Goal: Task Accomplishment & Management: Complete application form

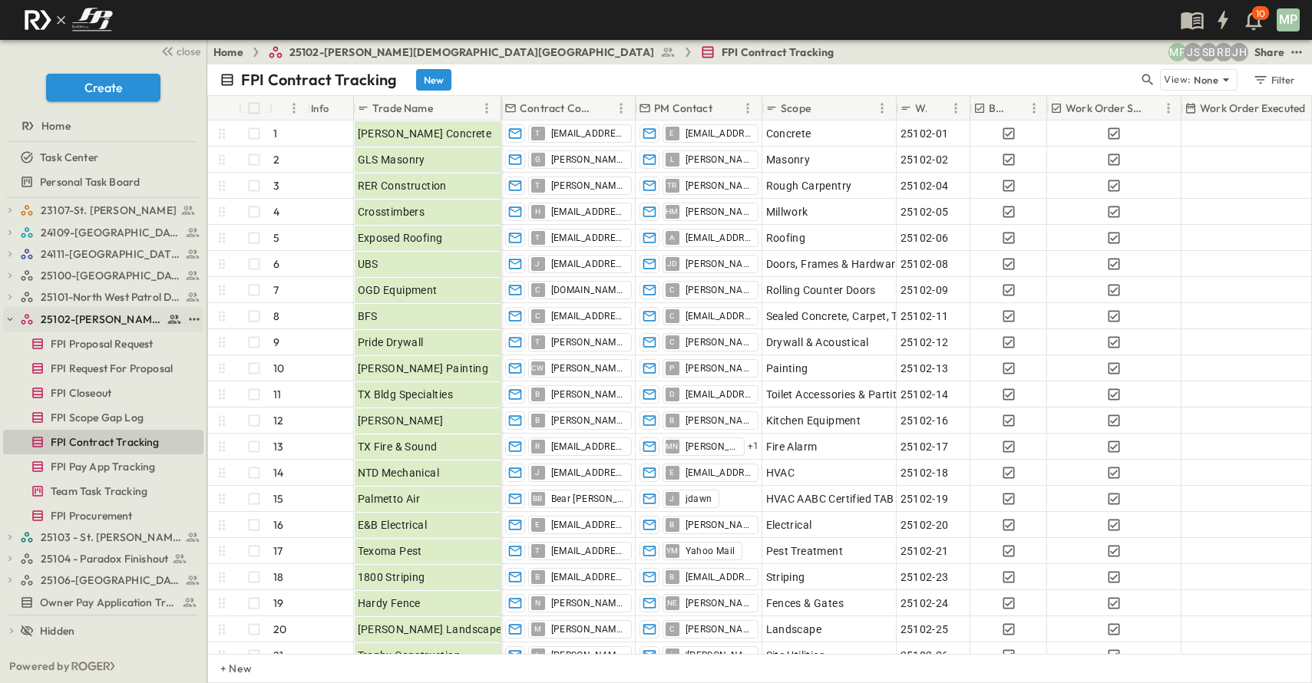
click at [10, 321] on icon "button" at bounding box center [10, 319] width 5 height 3
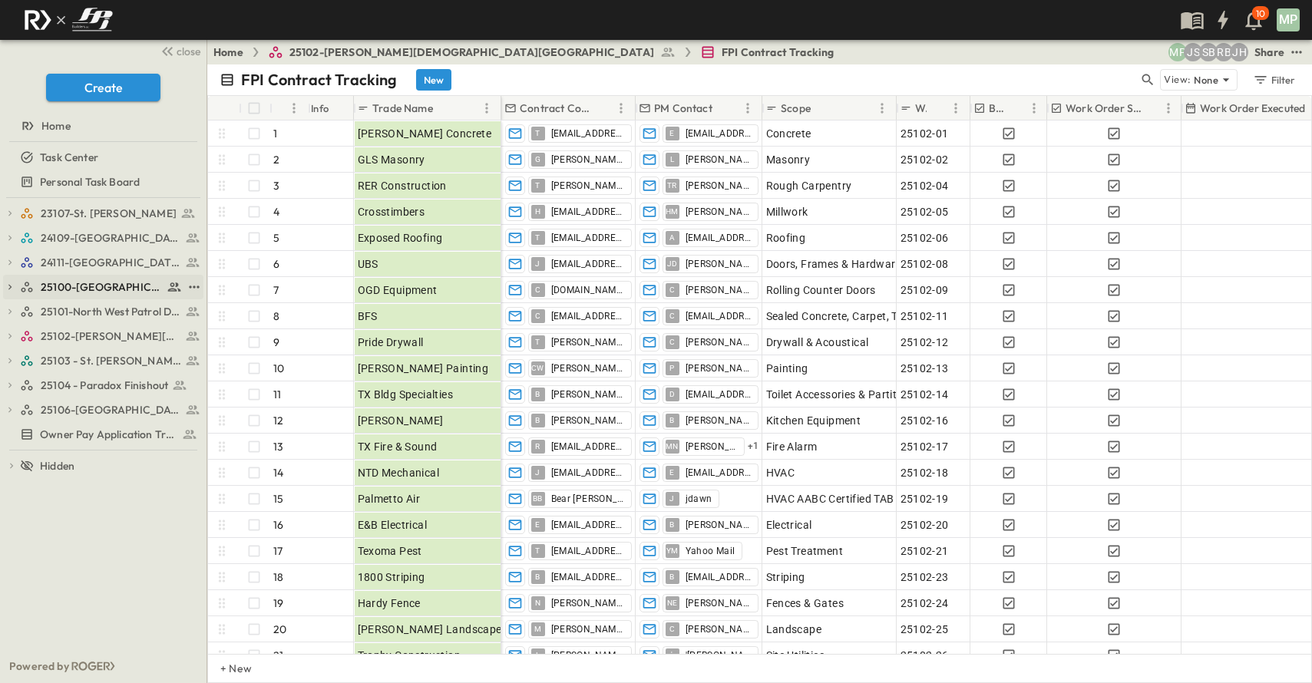
click at [8, 286] on icon "button" at bounding box center [10, 287] width 11 height 11
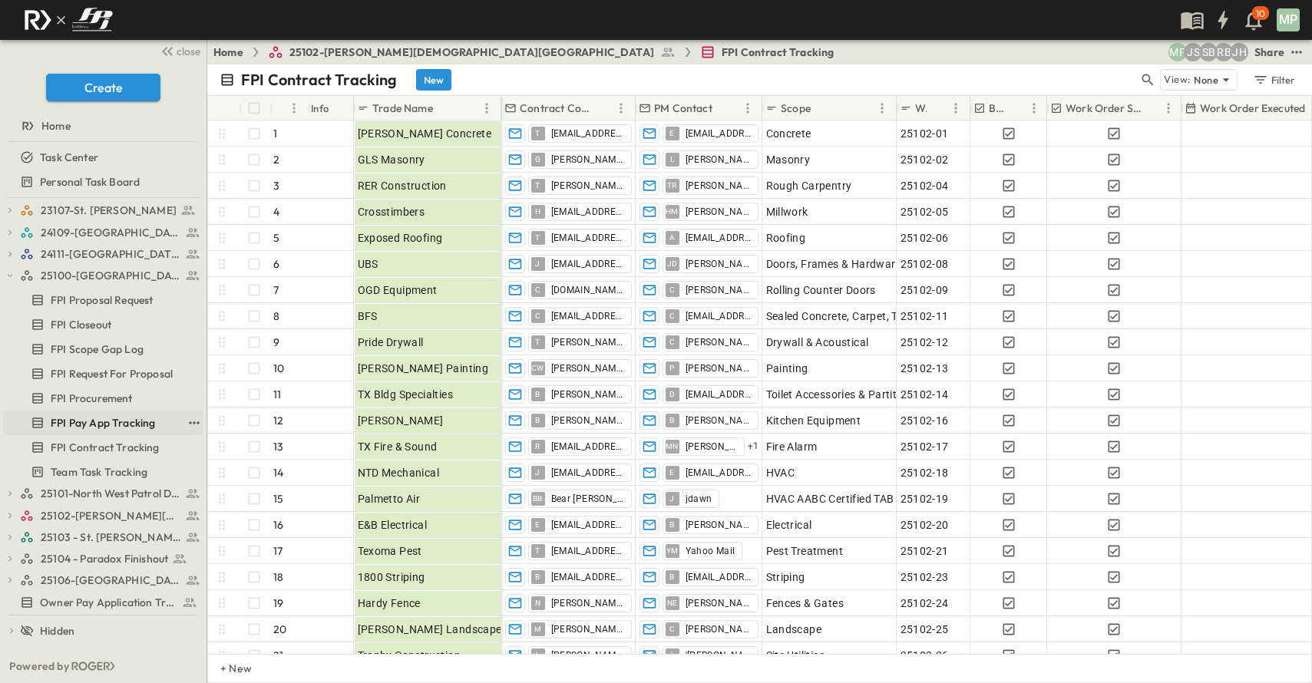
click at [110, 425] on span "FPI Pay App Tracking" at bounding box center [103, 422] width 104 height 15
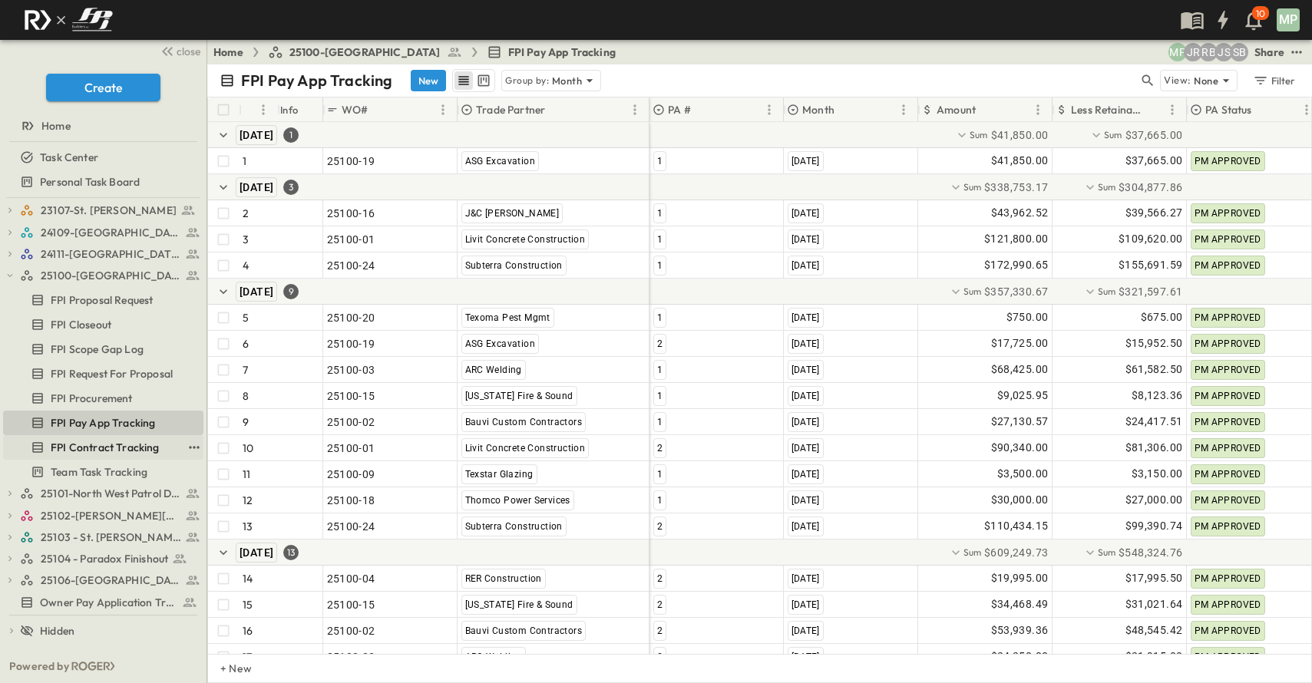
click at [117, 446] on span "FPI Contract Tracking" at bounding box center [105, 447] width 109 height 15
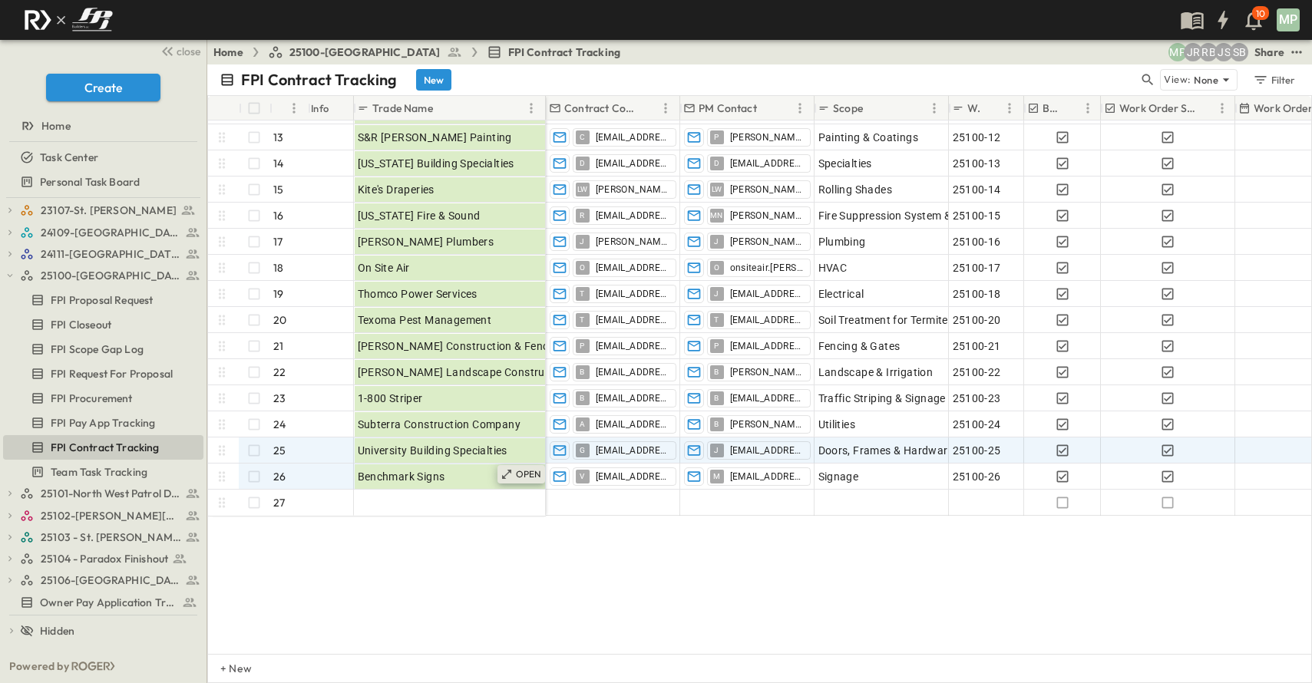
scroll to position [336, 0]
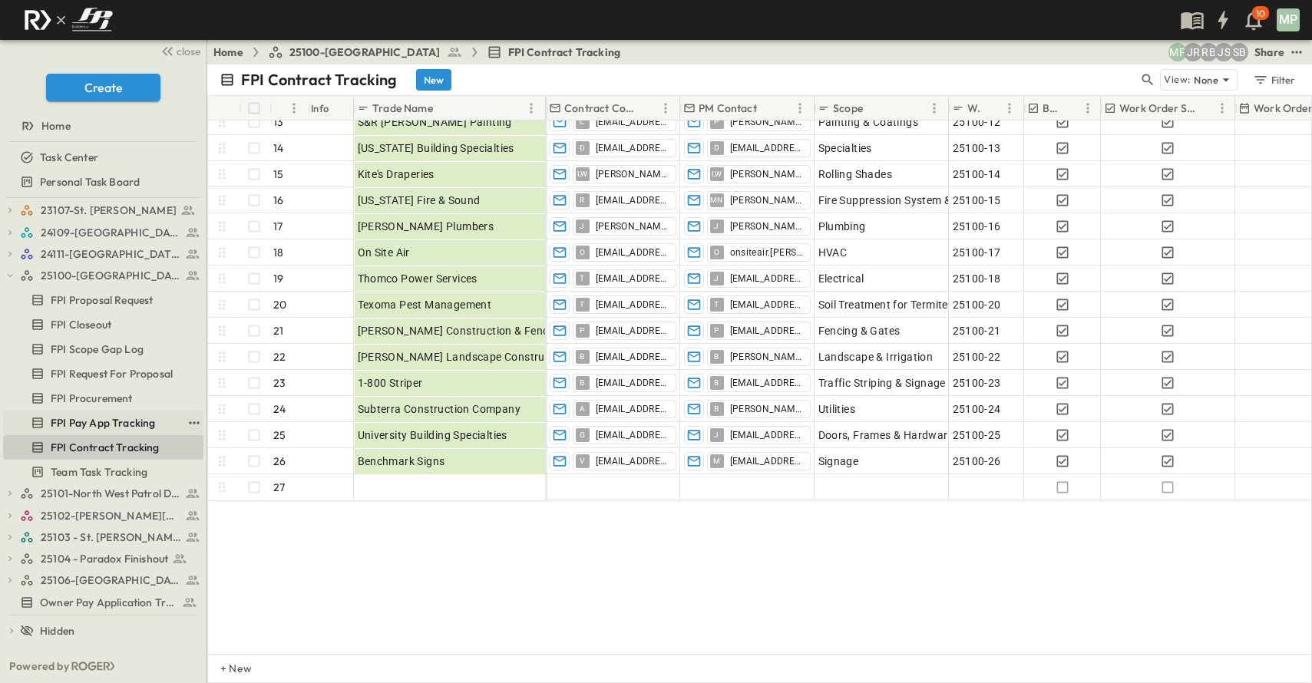
click at [103, 419] on span "FPI Pay App Tracking" at bounding box center [103, 422] width 104 height 15
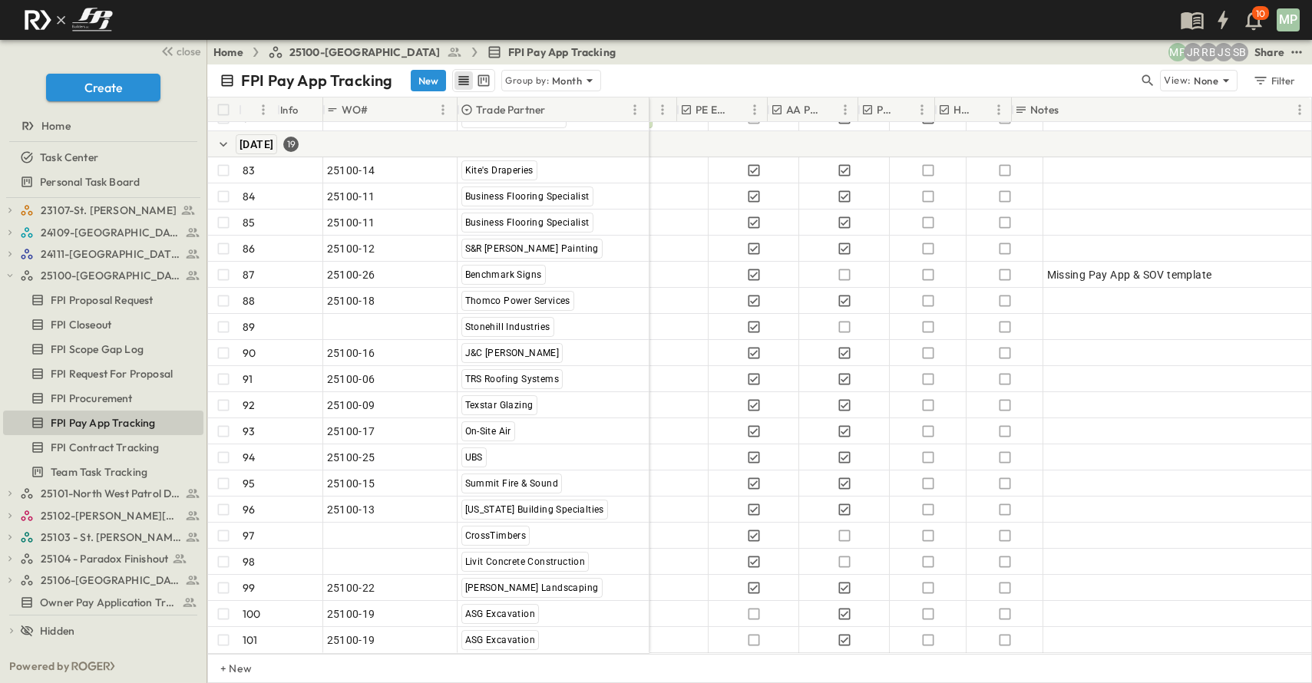
scroll to position [2325, 657]
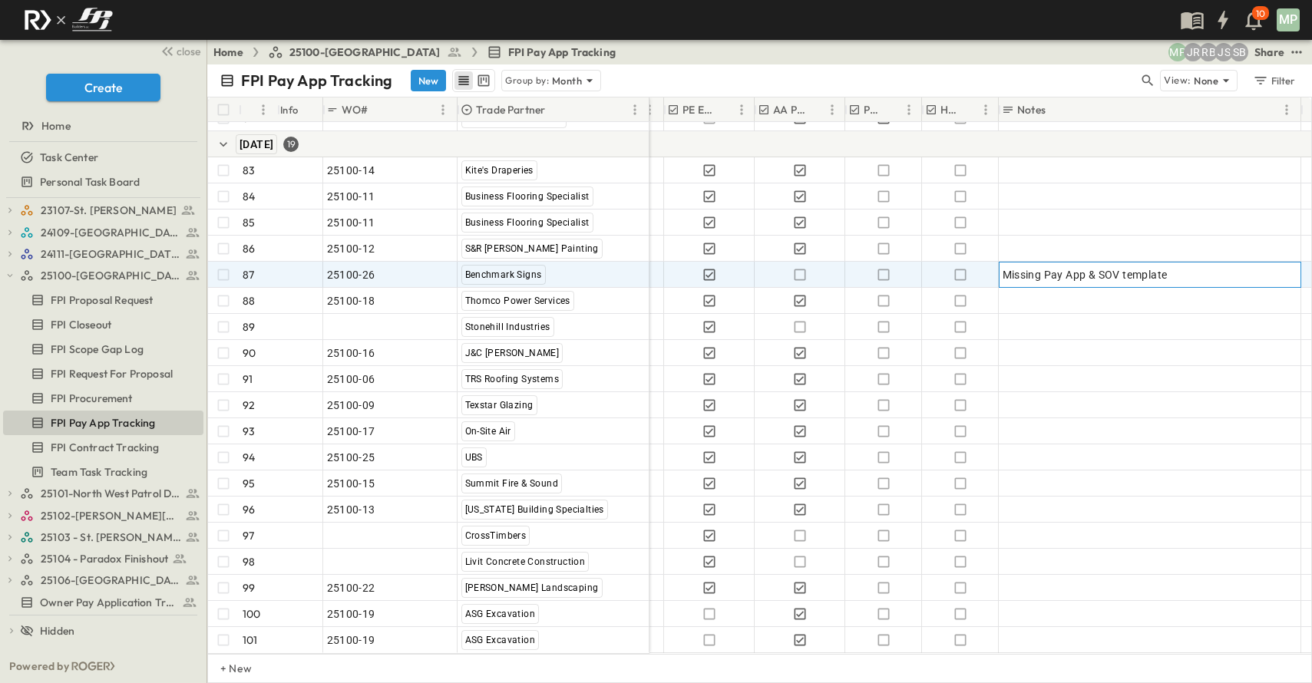
click at [1192, 264] on div "Missing Pay App & SOV template" at bounding box center [1149, 274] width 295 height 21
click at [801, 267] on icon "button" at bounding box center [799, 274] width 15 height 15
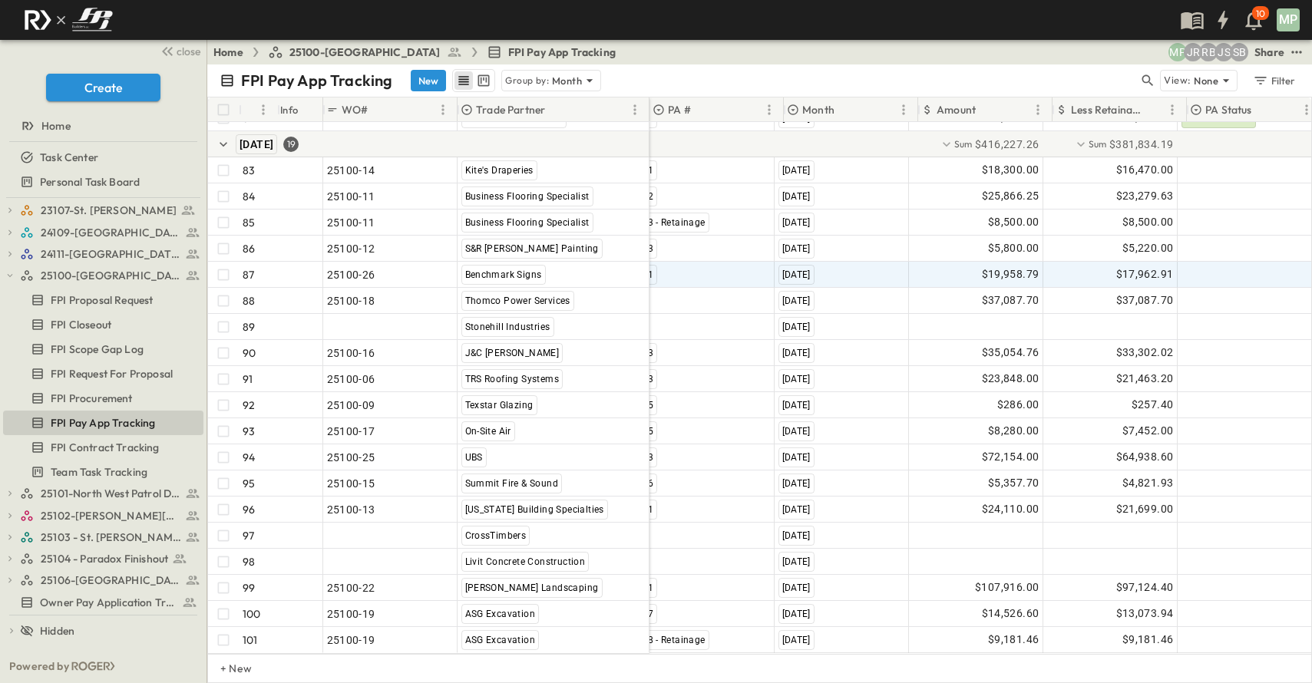
scroll to position [2325, 0]
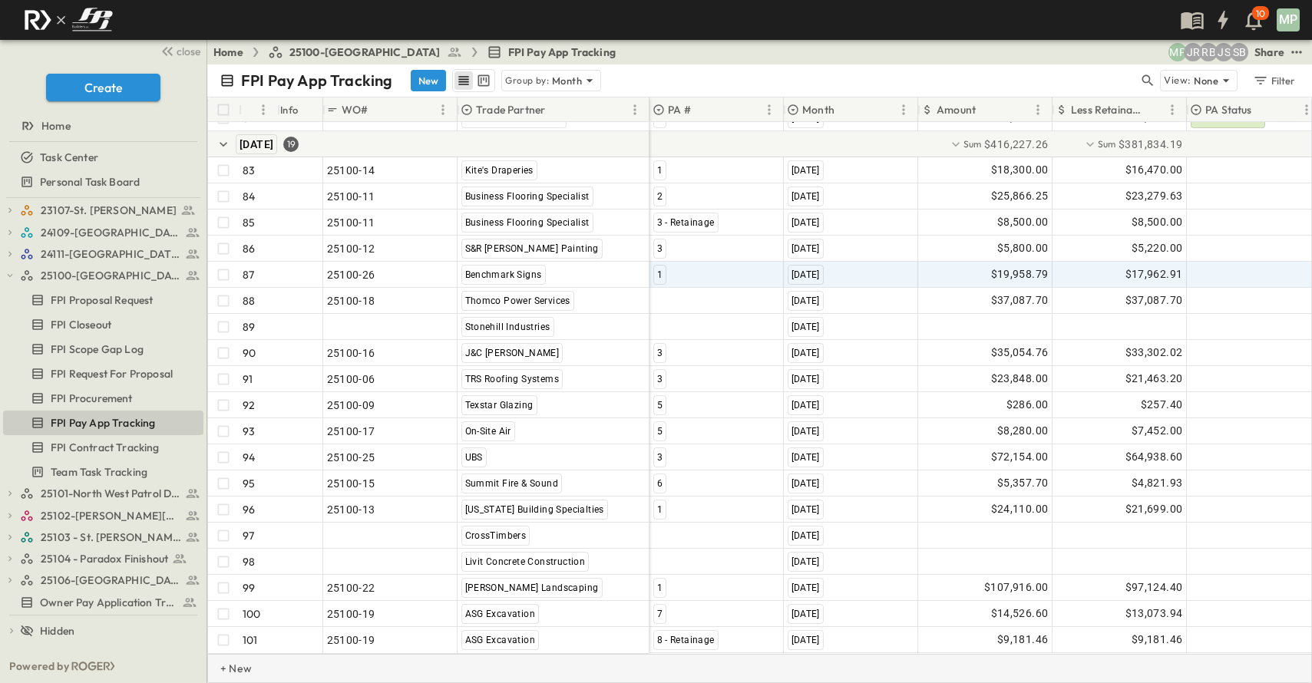
click at [229, 665] on p "+ New" at bounding box center [224, 668] width 9 height 15
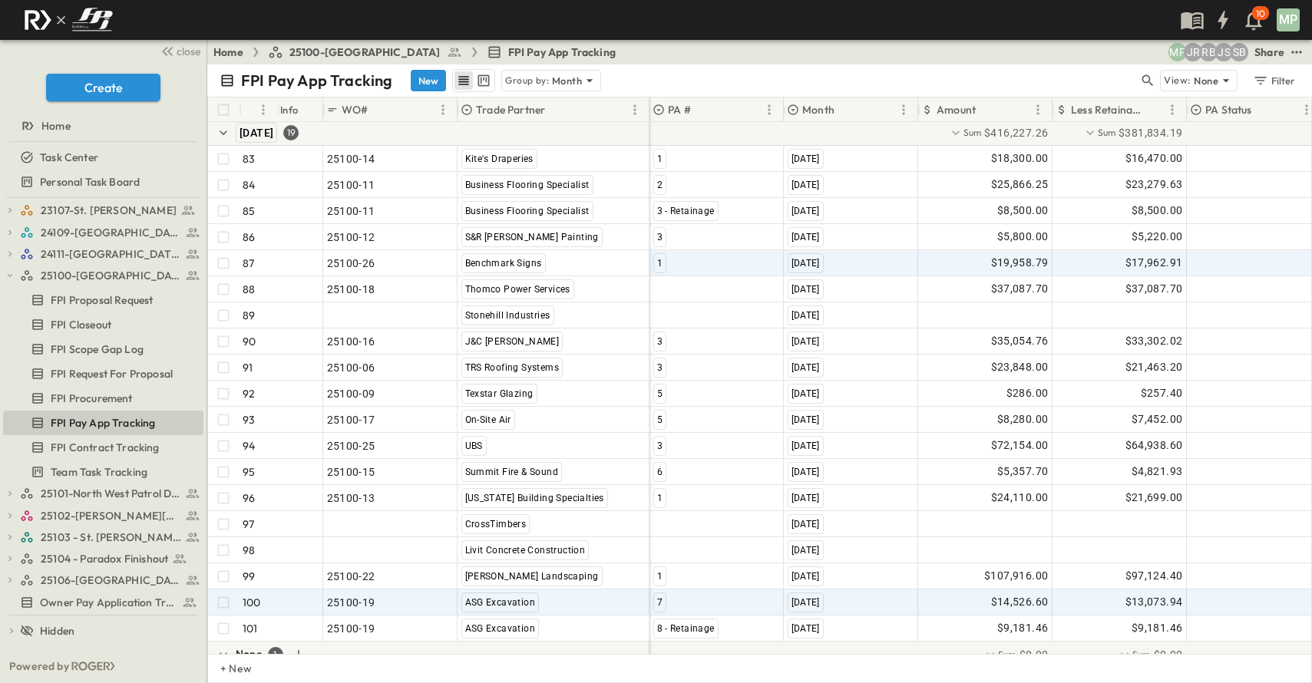
scroll to position [2377, 0]
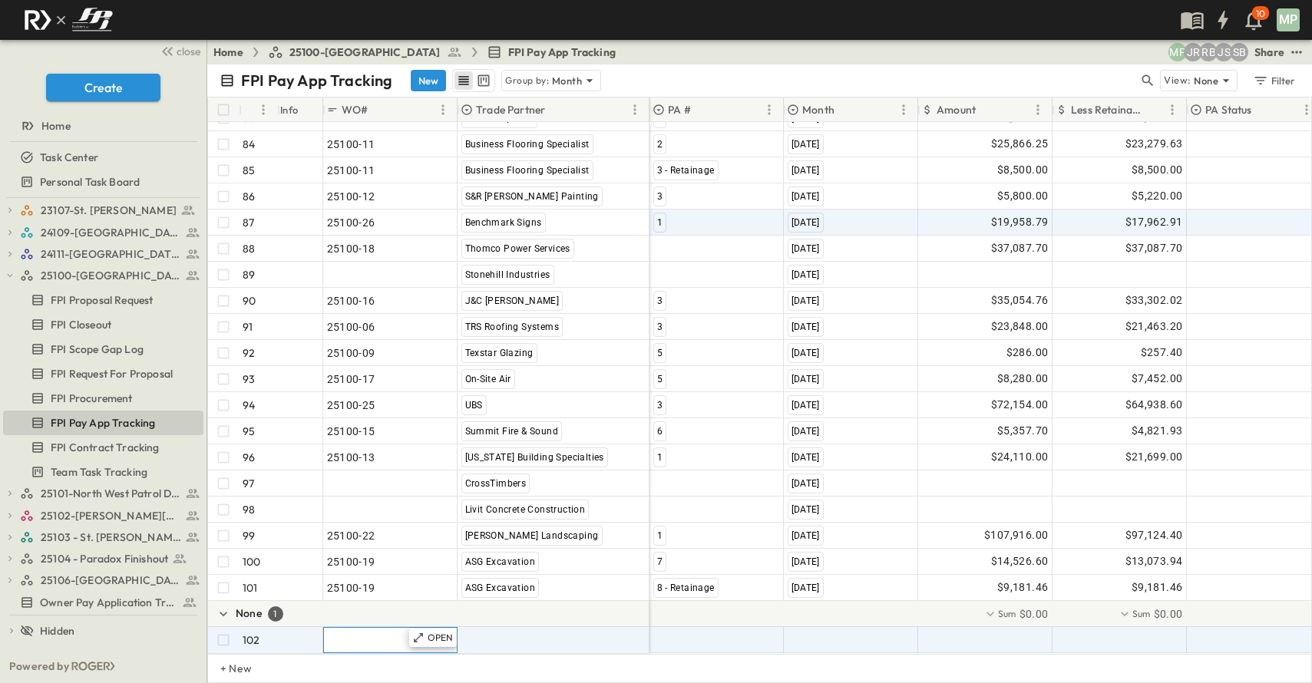
click at [342, 632] on span ""24101-01"" at bounding box center [354, 639] width 55 height 15
type input "********"
type input "*"
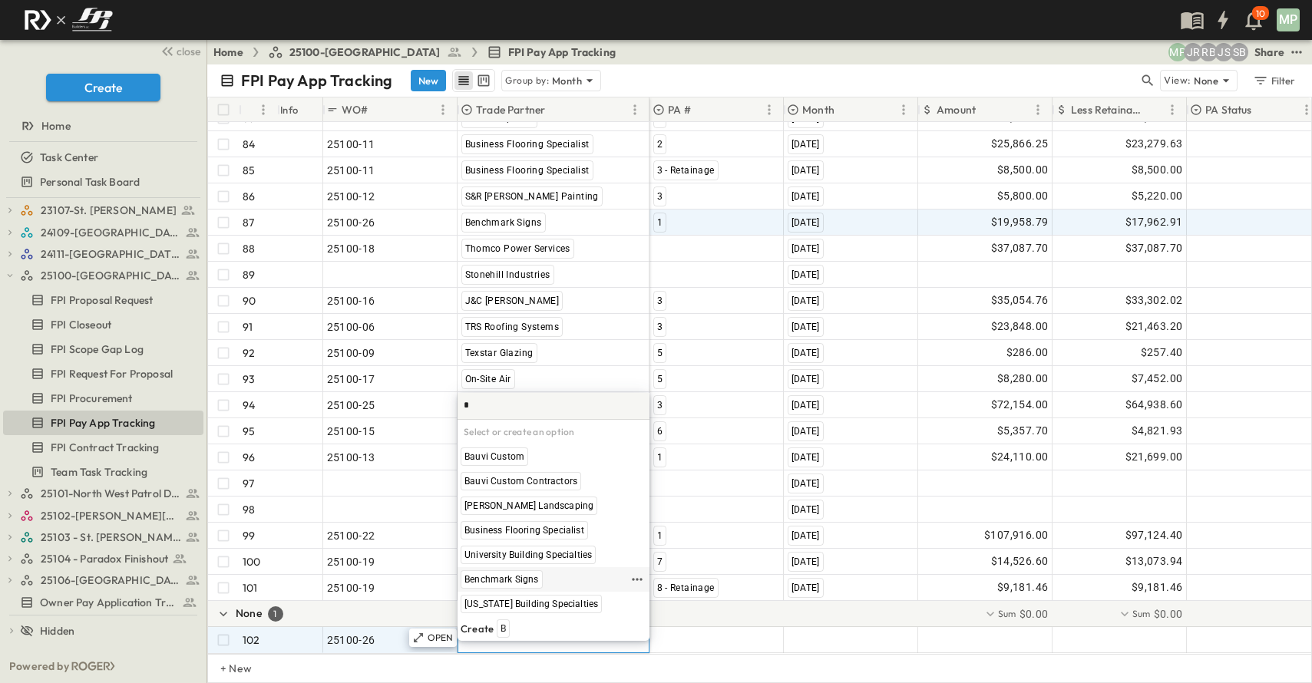
type input "*"
click at [508, 582] on span "Benchmark Signs" at bounding box center [501, 579] width 74 height 12
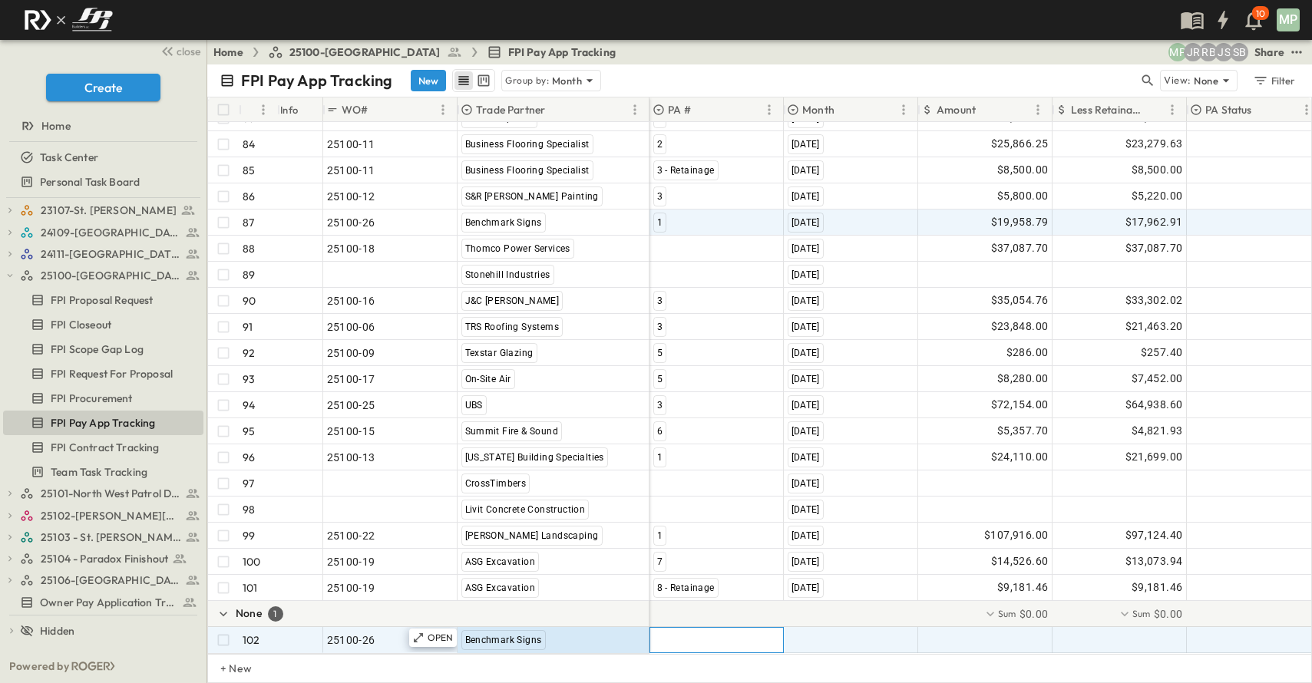
click at [696, 628] on div at bounding box center [716, 640] width 133 height 25
type input "*"
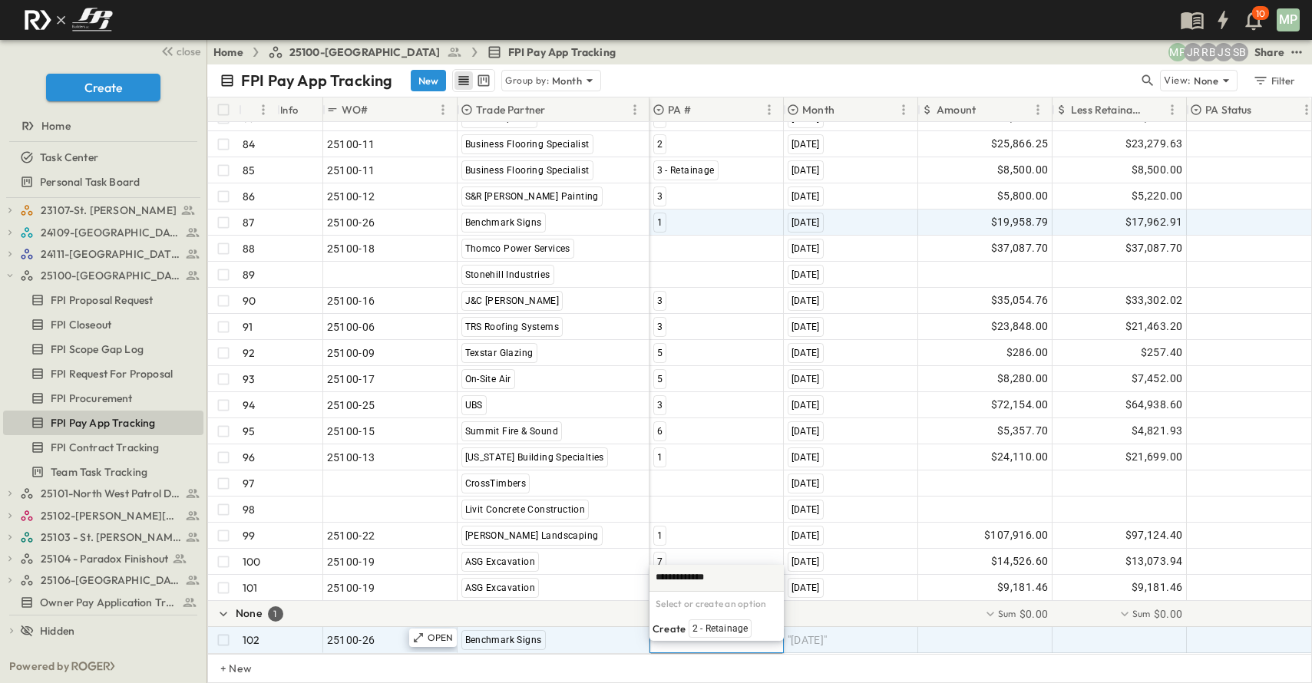
type input "**********"
click at [696, 626] on span "2 - Retainage" at bounding box center [719, 628] width 55 height 12
click at [827, 632] on span ""[DATE]"" at bounding box center [807, 639] width 40 height 15
type input "*"
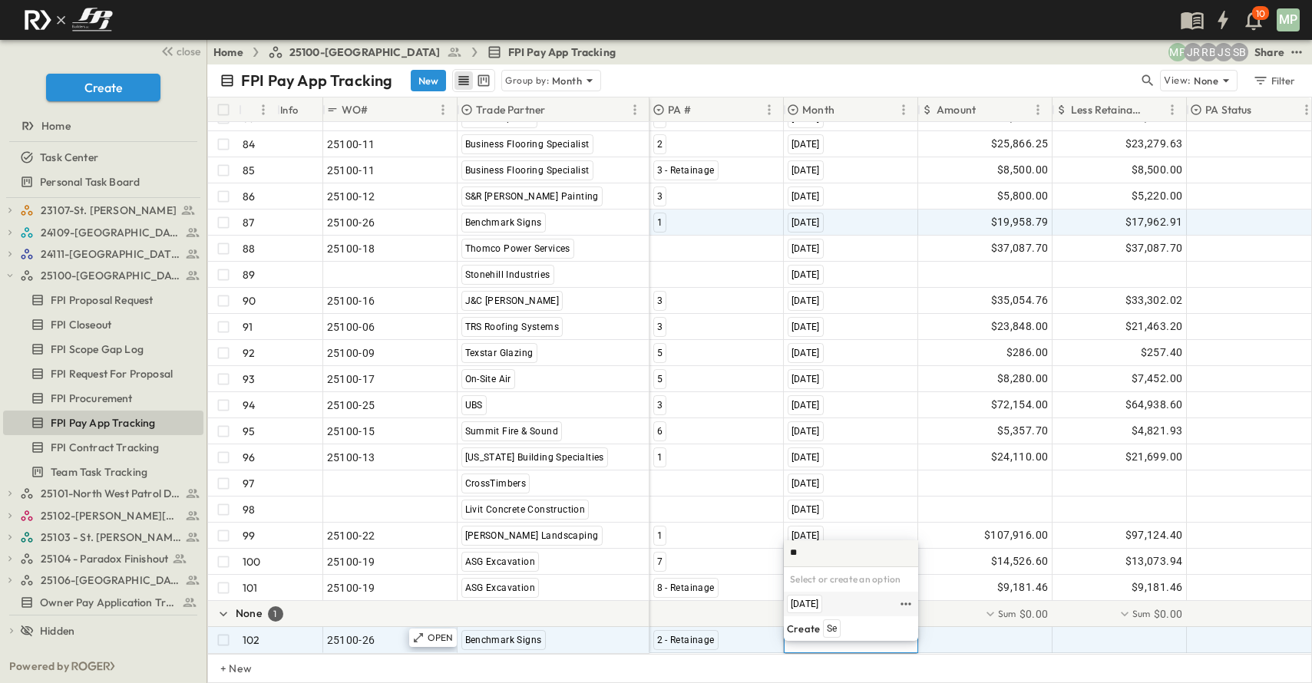
click at [818, 608] on span "[DATE]" at bounding box center [805, 604] width 28 height 12
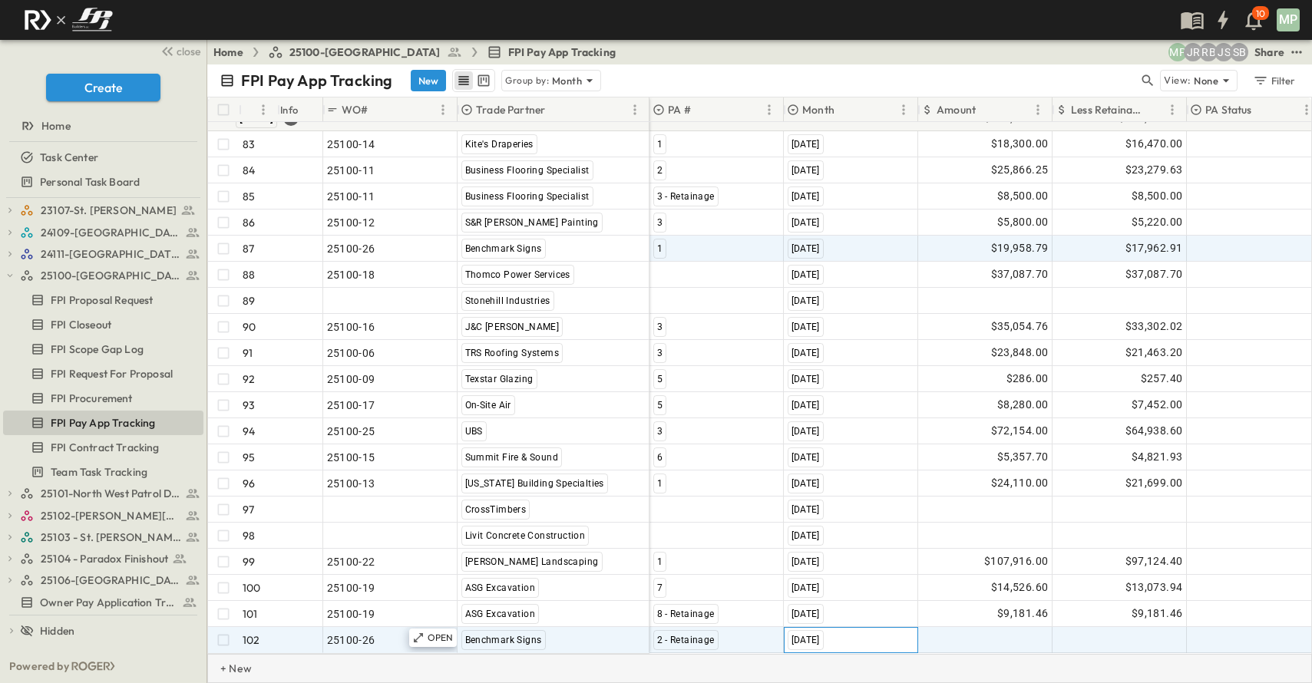
scroll to position [2351, 0]
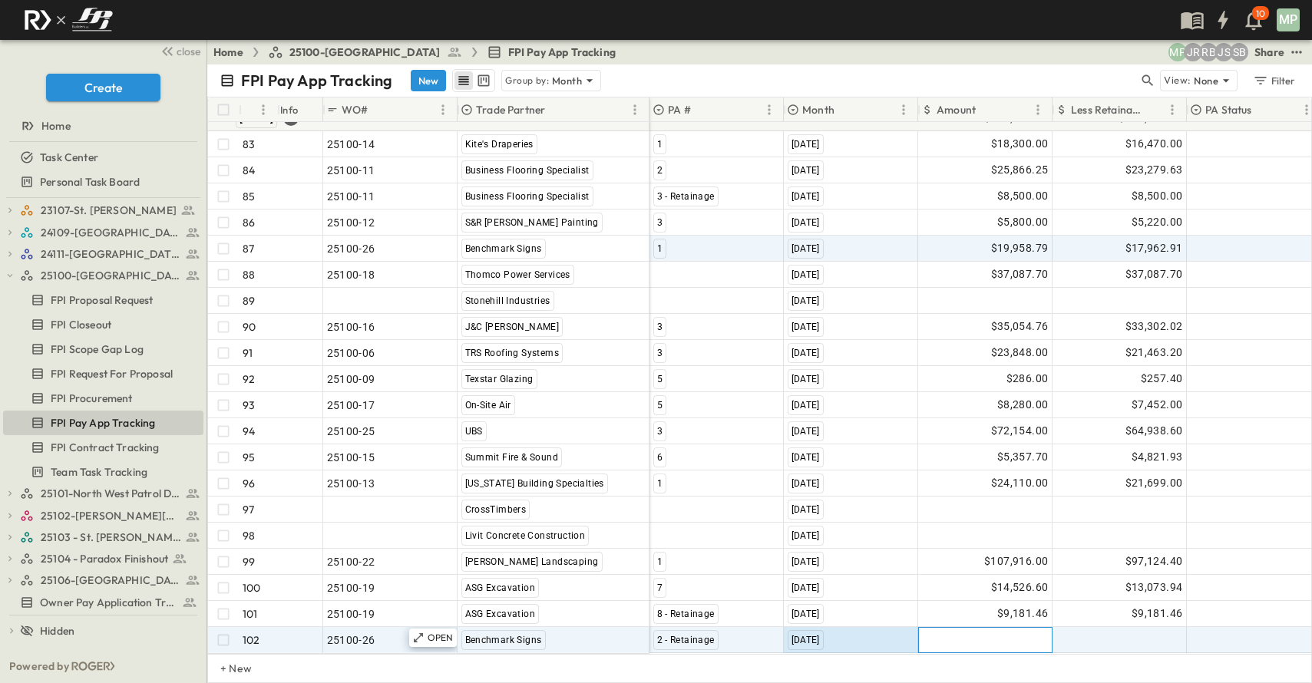
click at [1002, 632] on div at bounding box center [985, 640] width 133 height 25
type input "*******"
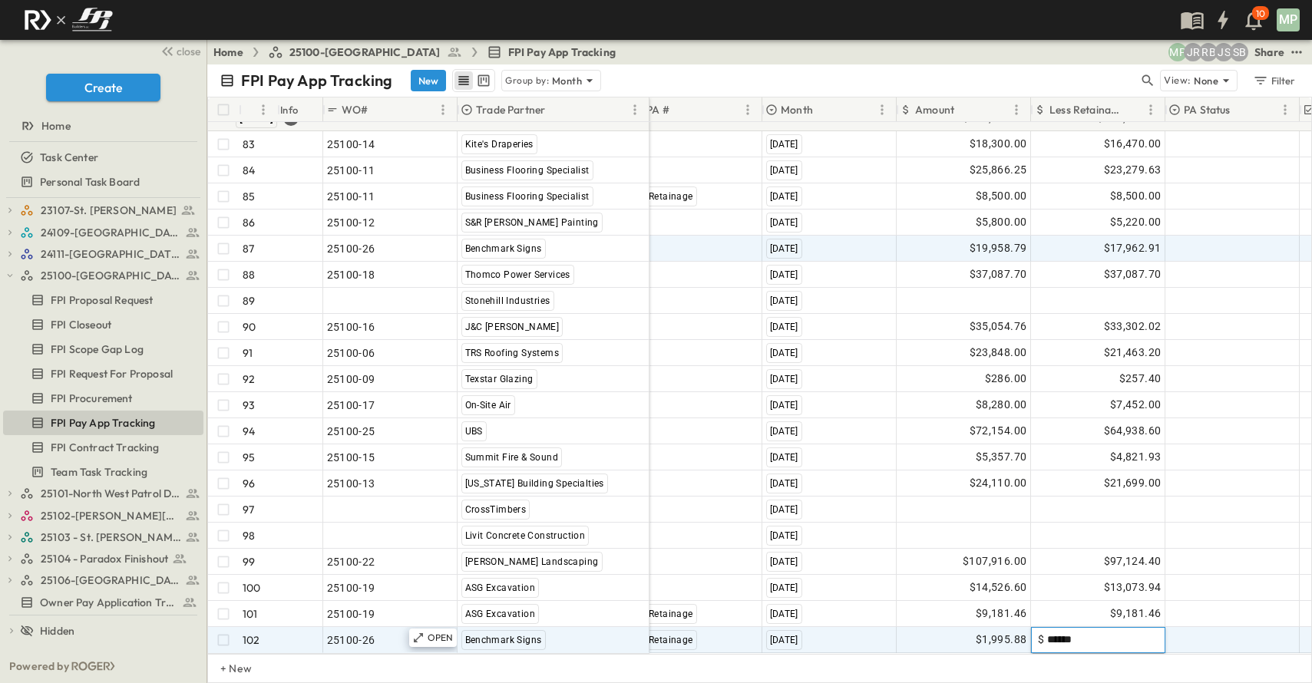
type input "*******"
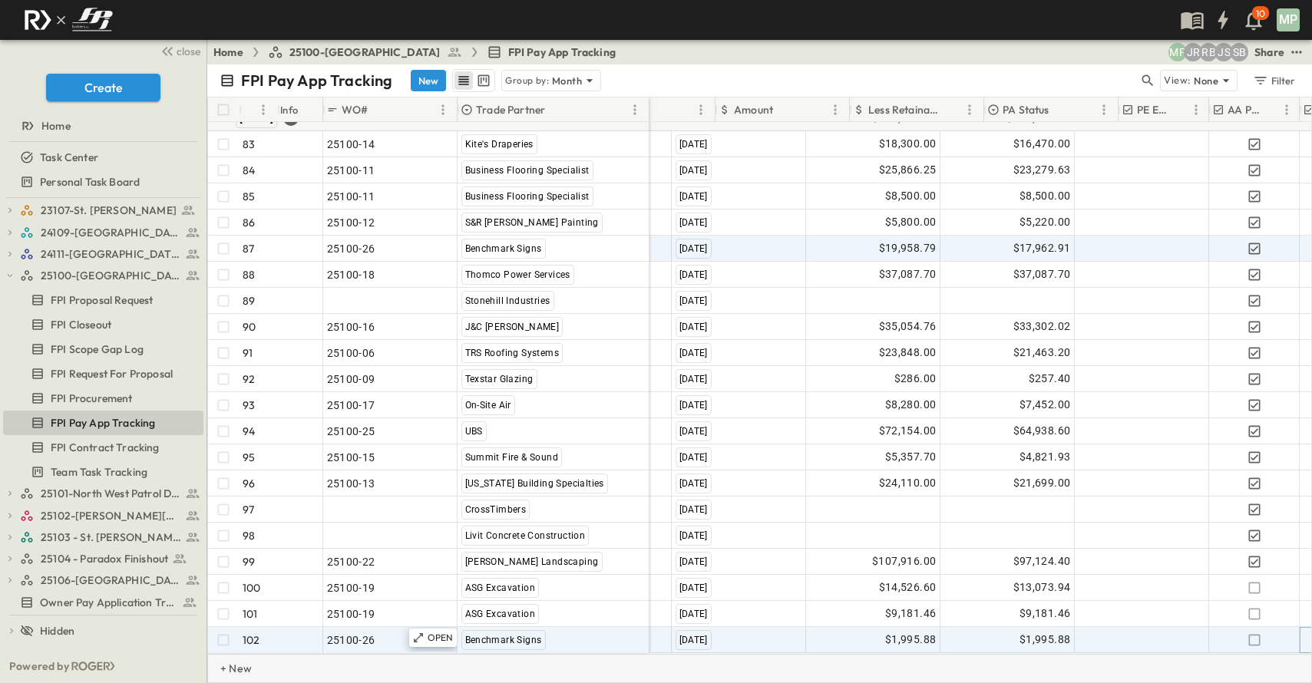
scroll to position [2351, 203]
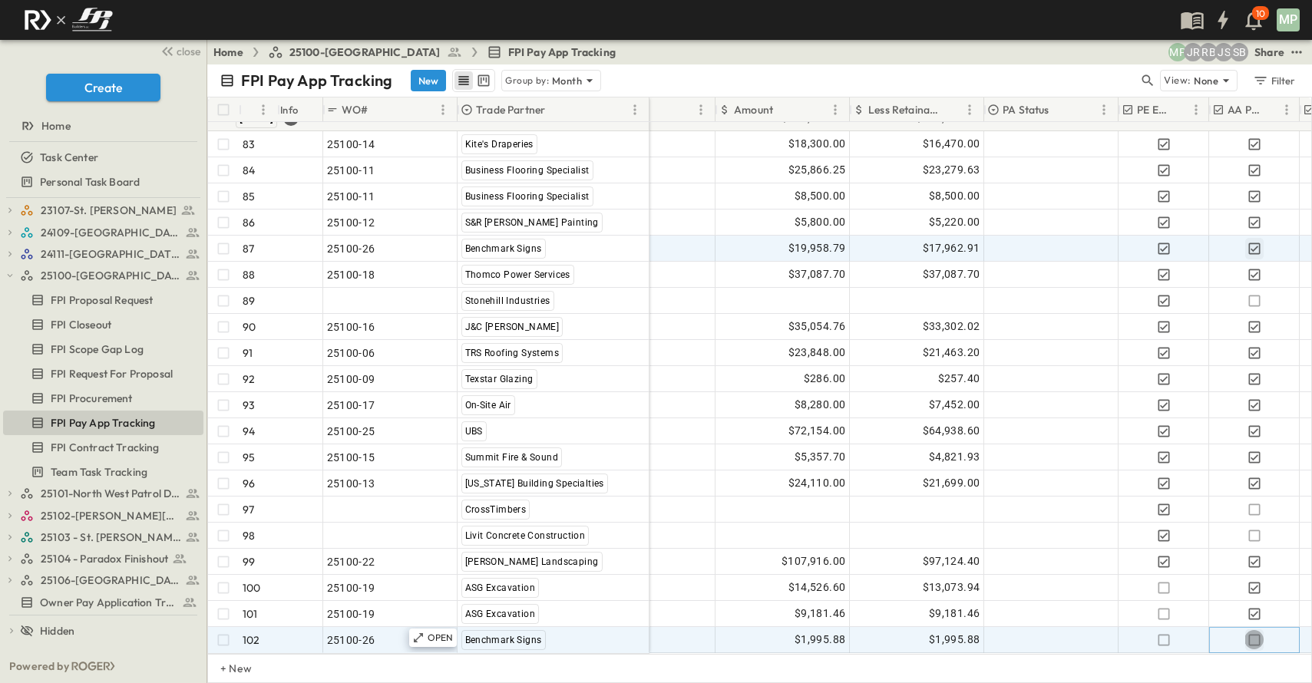
click at [1247, 632] on icon "button" at bounding box center [1253, 639] width 15 height 15
click at [12, 278] on icon "button" at bounding box center [10, 275] width 11 height 11
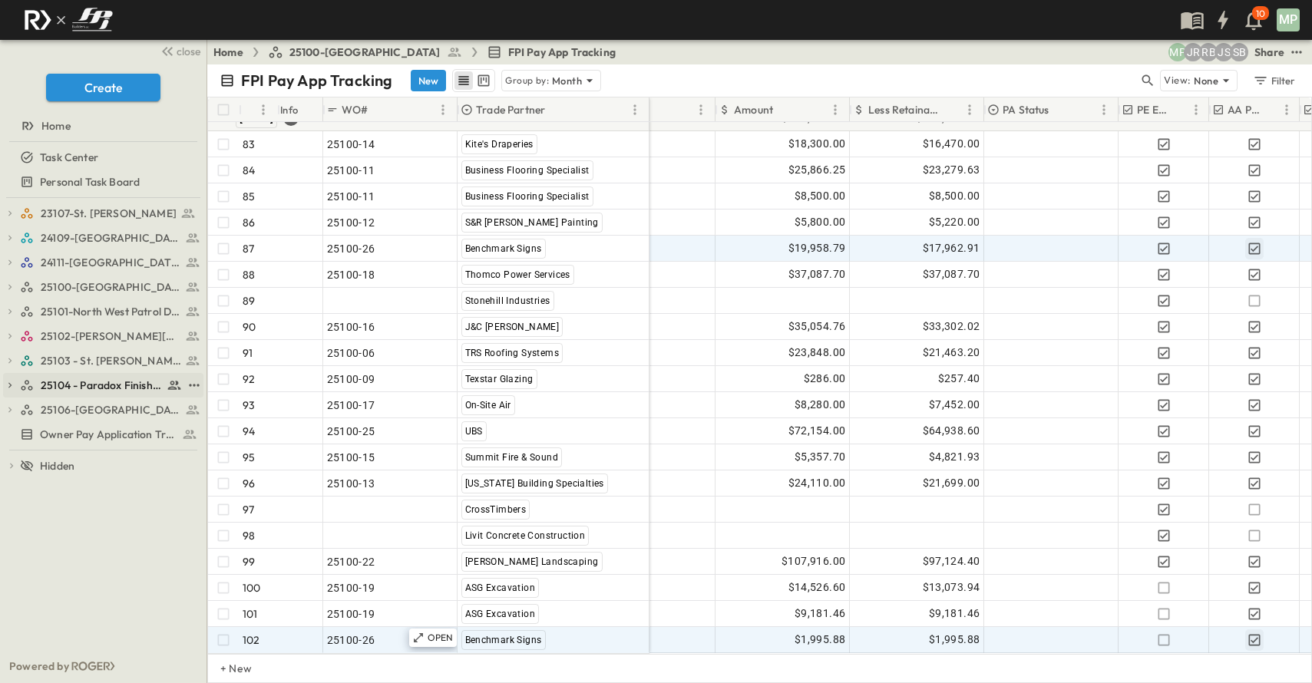
click at [9, 380] on icon "button" at bounding box center [10, 385] width 11 height 11
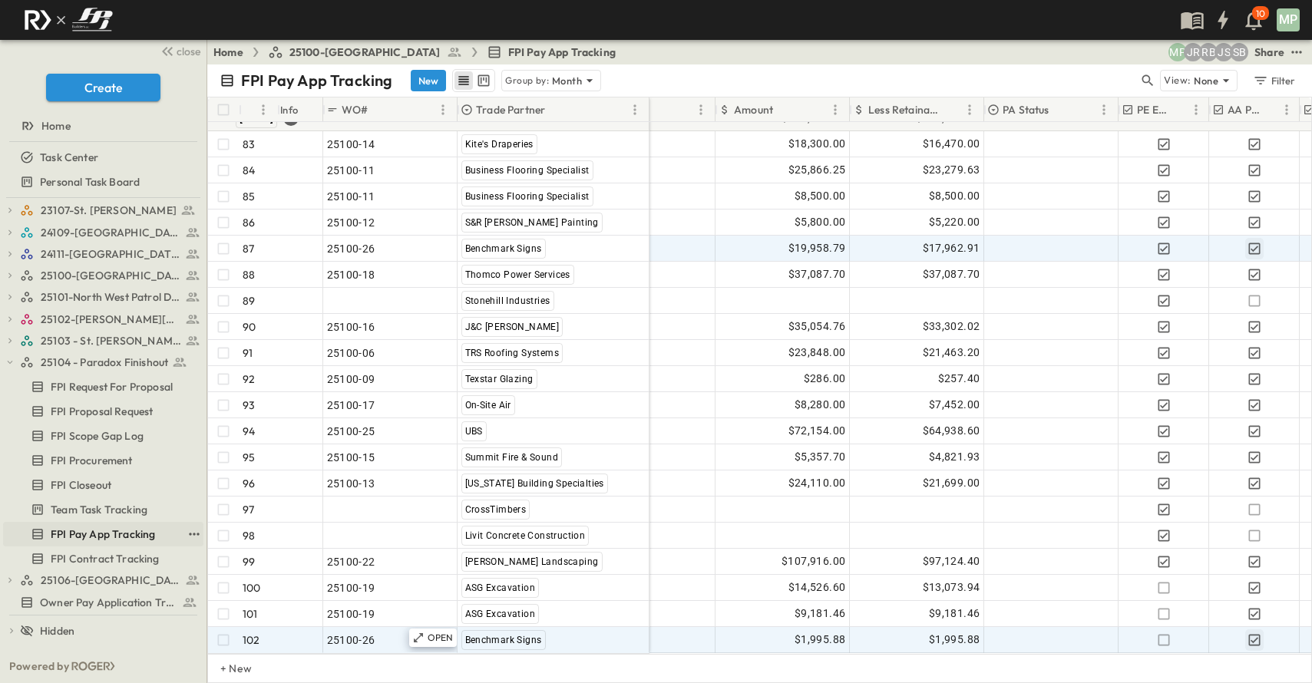
click at [96, 534] on span "FPI Pay App Tracking" at bounding box center [103, 534] width 104 height 15
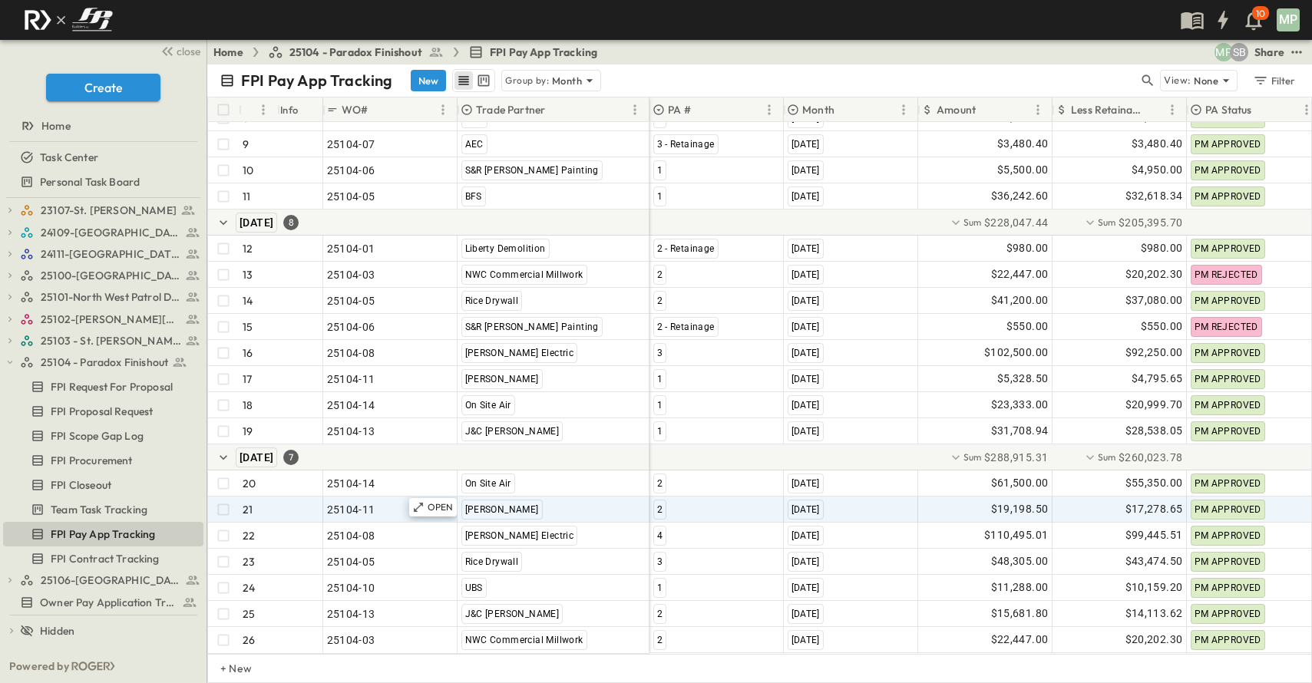
scroll to position [289, 0]
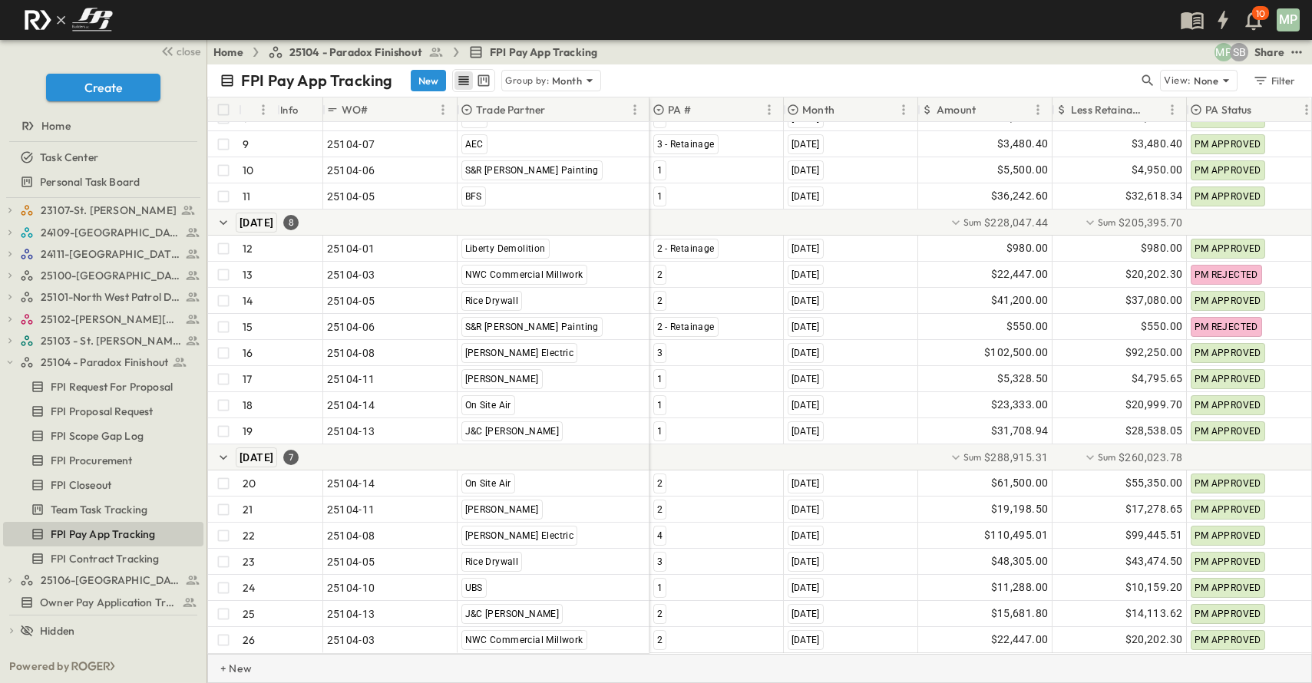
click at [229, 671] on p "+ New" at bounding box center [224, 668] width 9 height 15
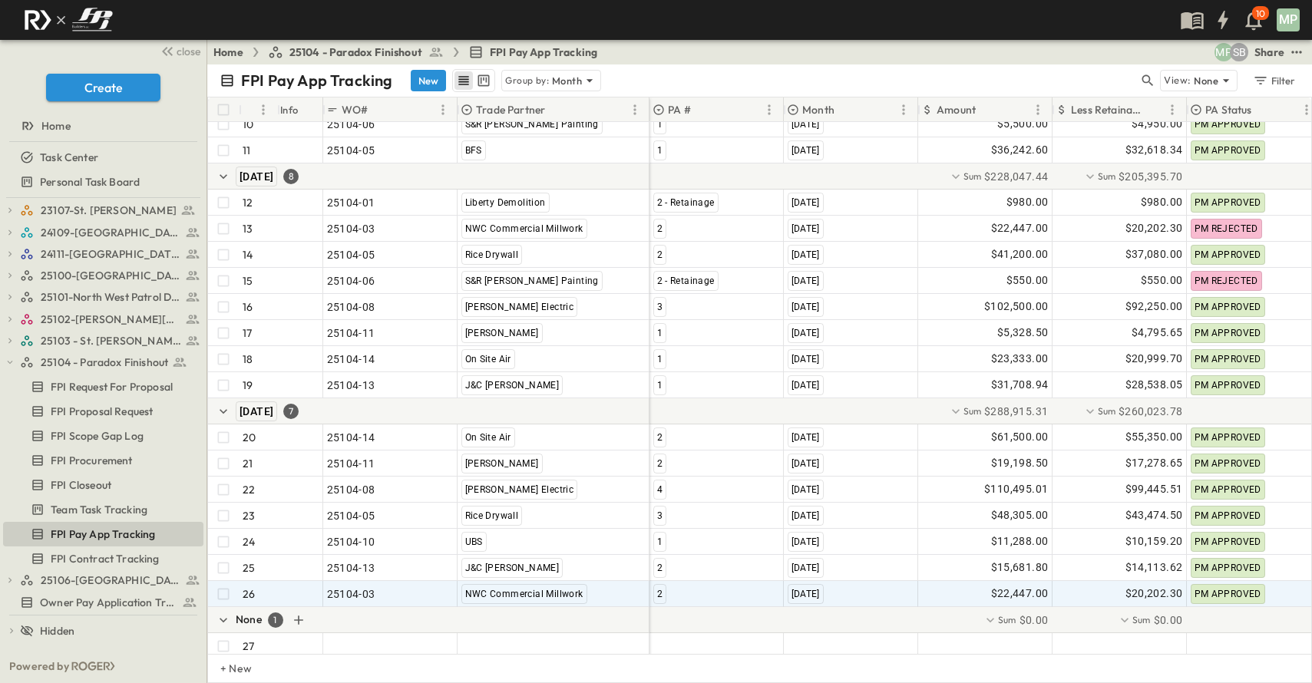
scroll to position [342, 0]
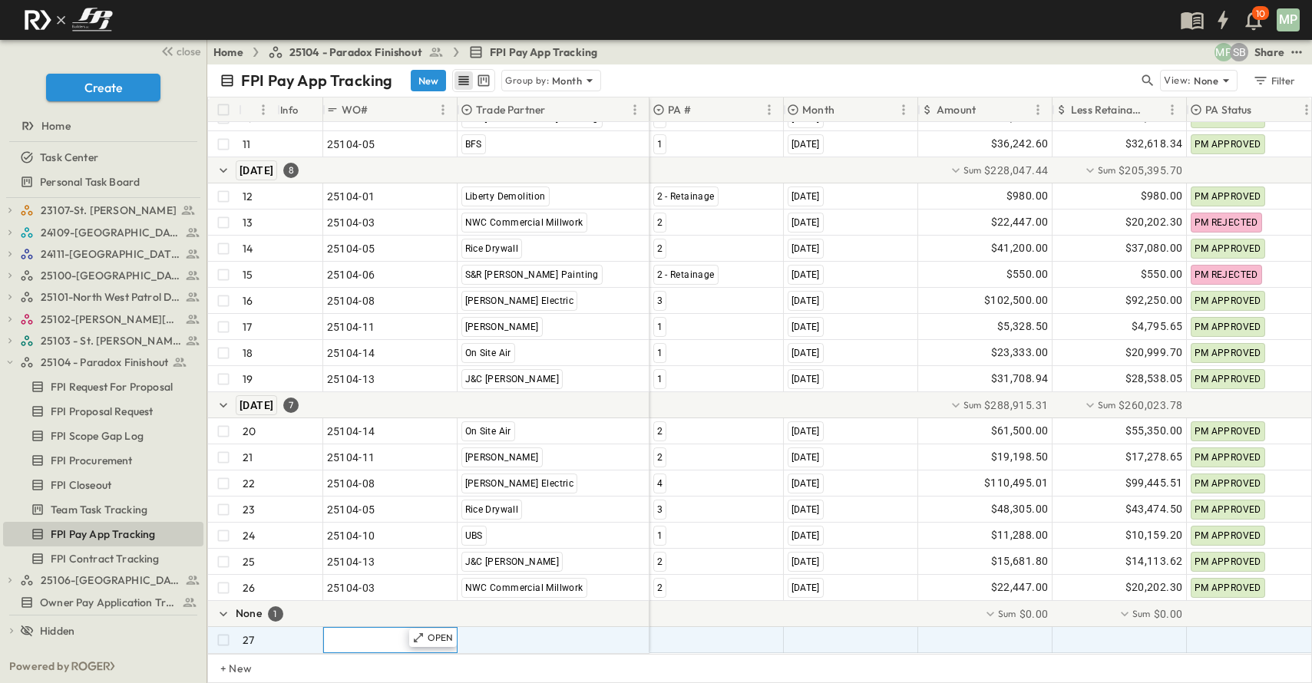
click at [350, 632] on span ""24101-01"" at bounding box center [354, 639] width 55 height 15
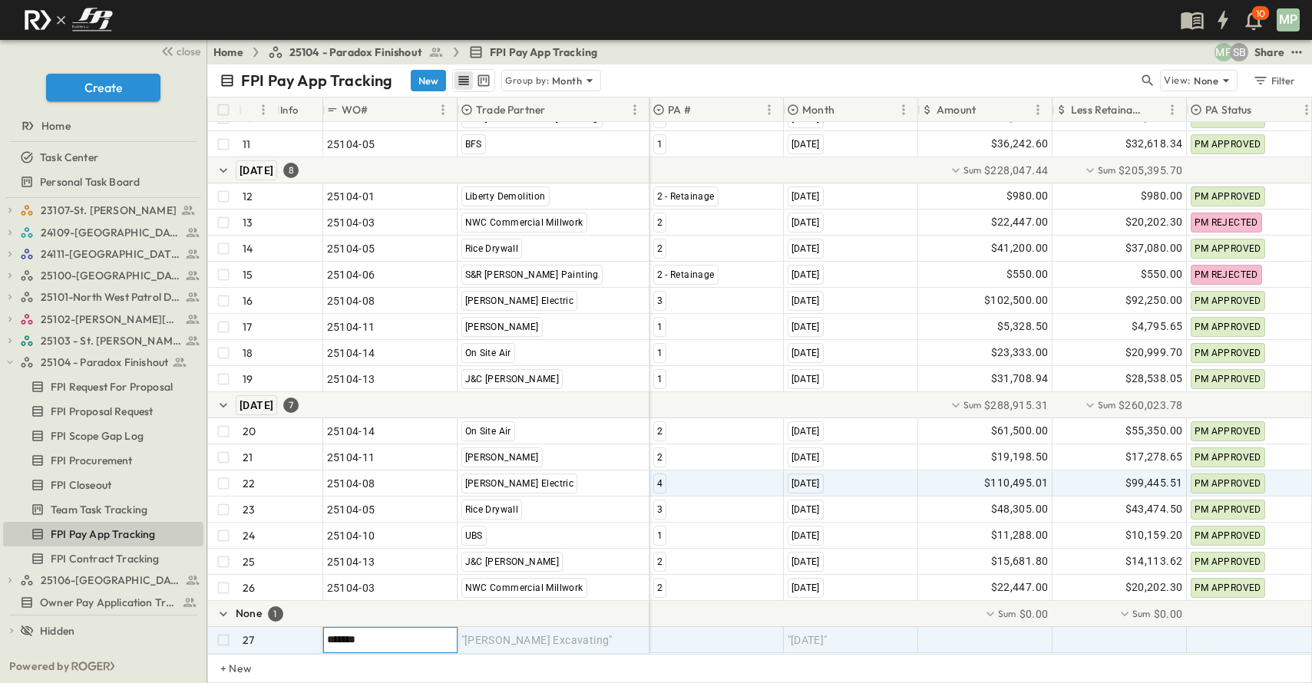
type input "********"
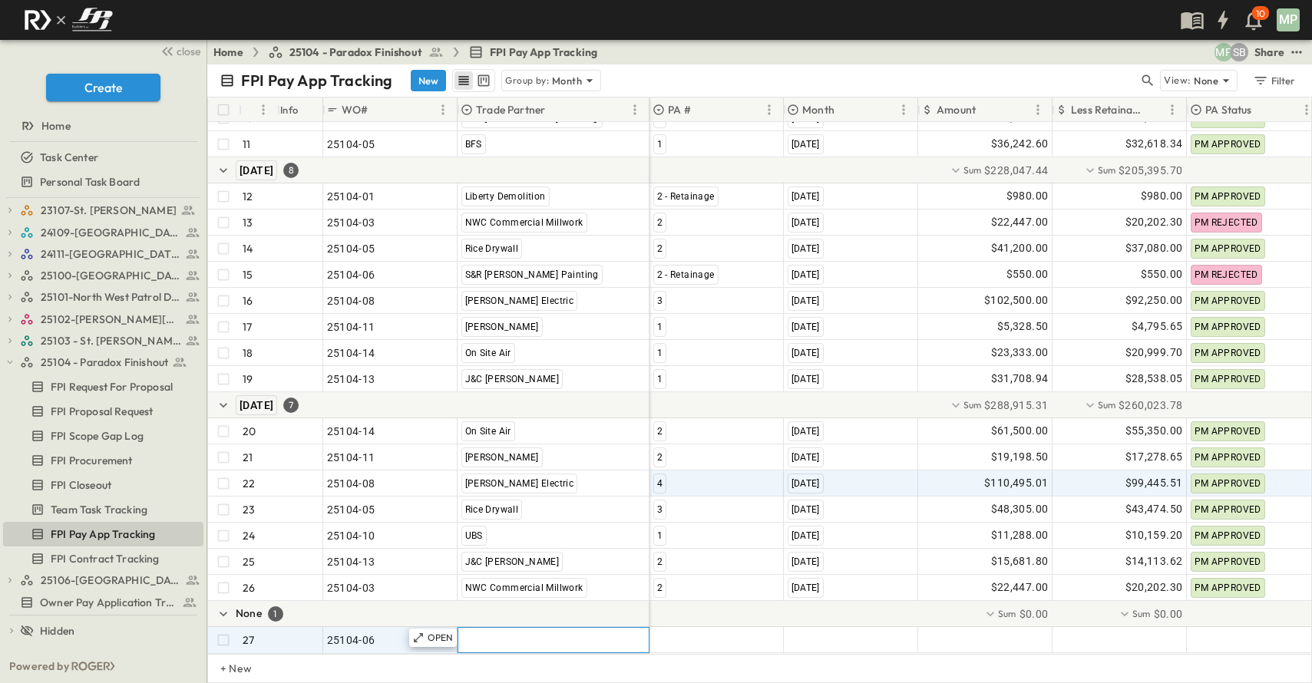
type input "*"
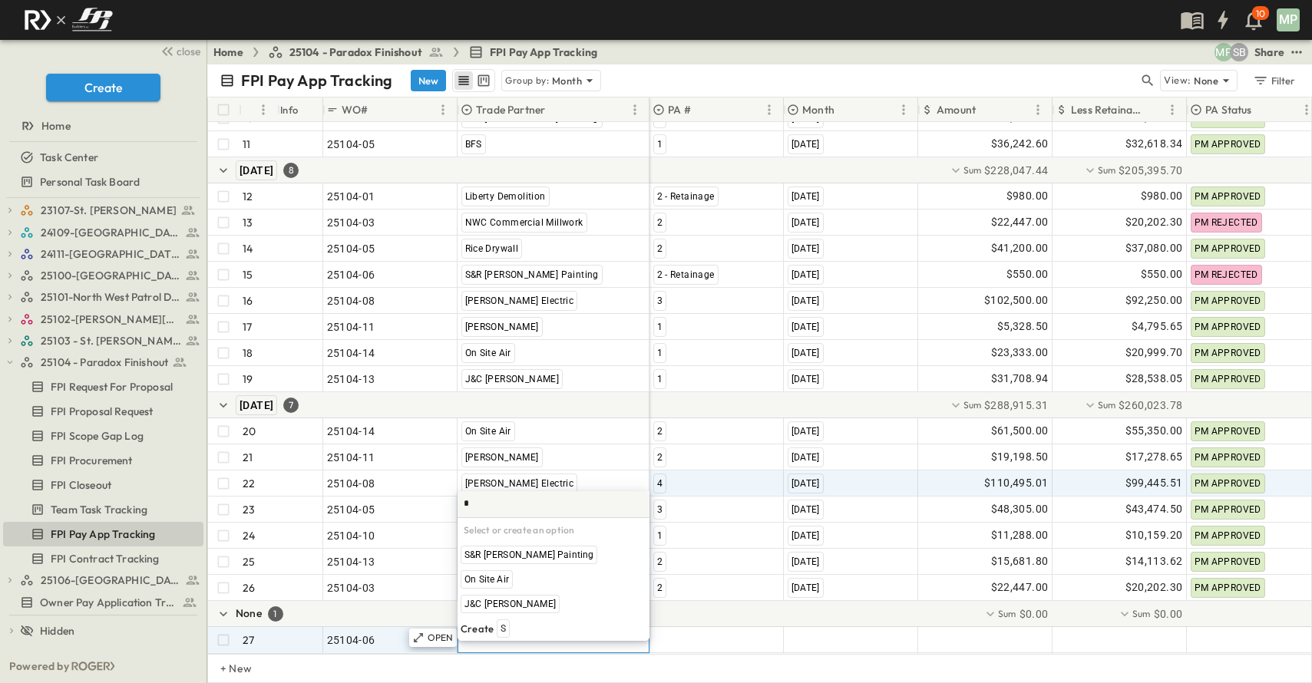
scroll to position [0, 0]
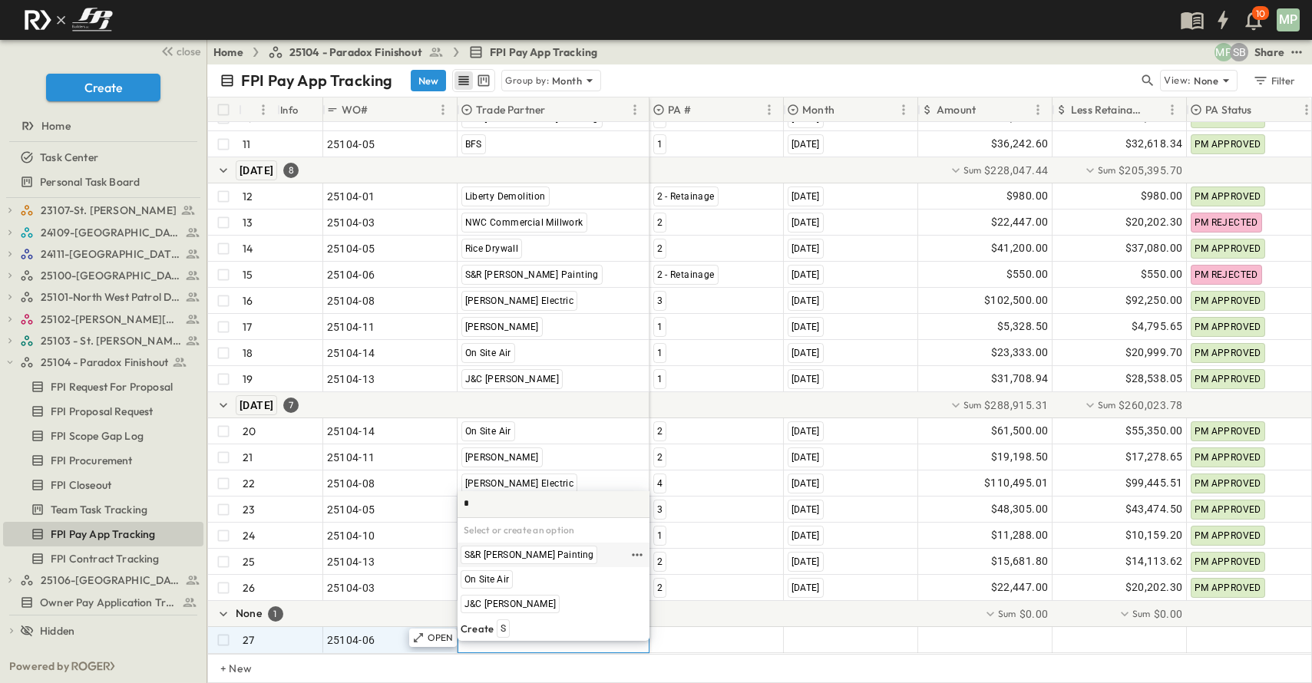
click at [521, 556] on span "S&R [PERSON_NAME] Painting" at bounding box center [528, 555] width 129 height 12
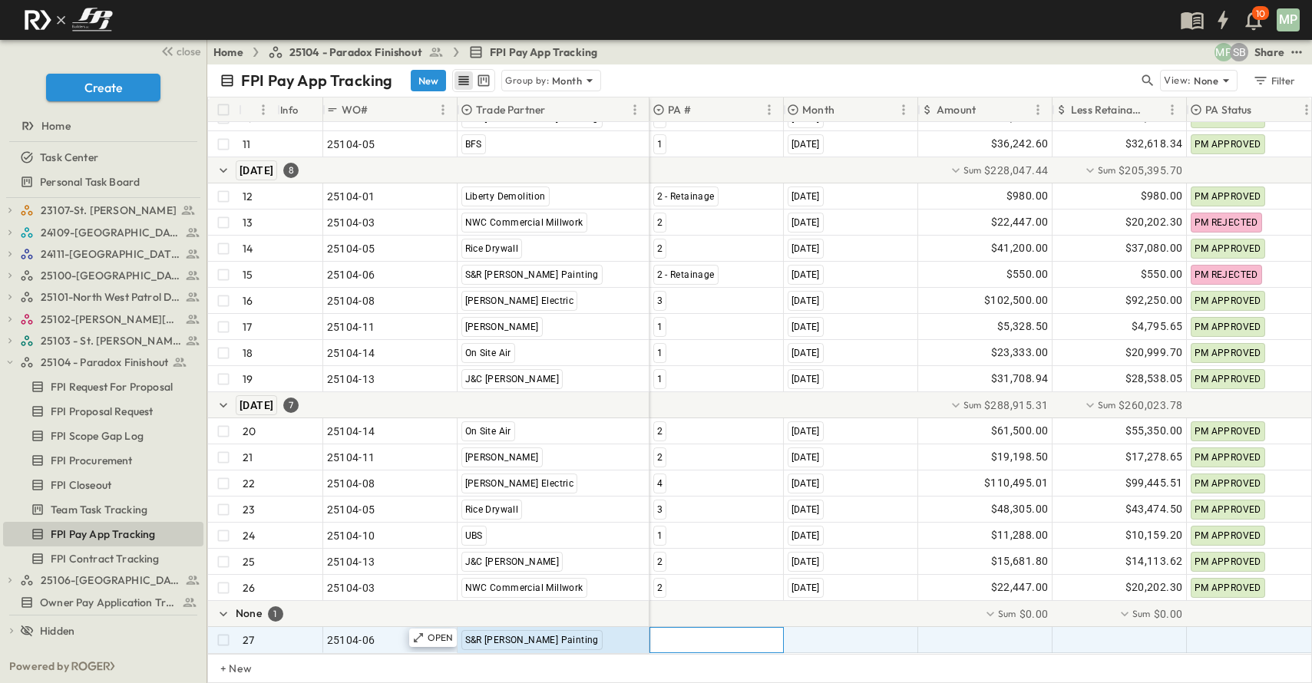
click at [705, 629] on div at bounding box center [716, 640] width 133 height 25
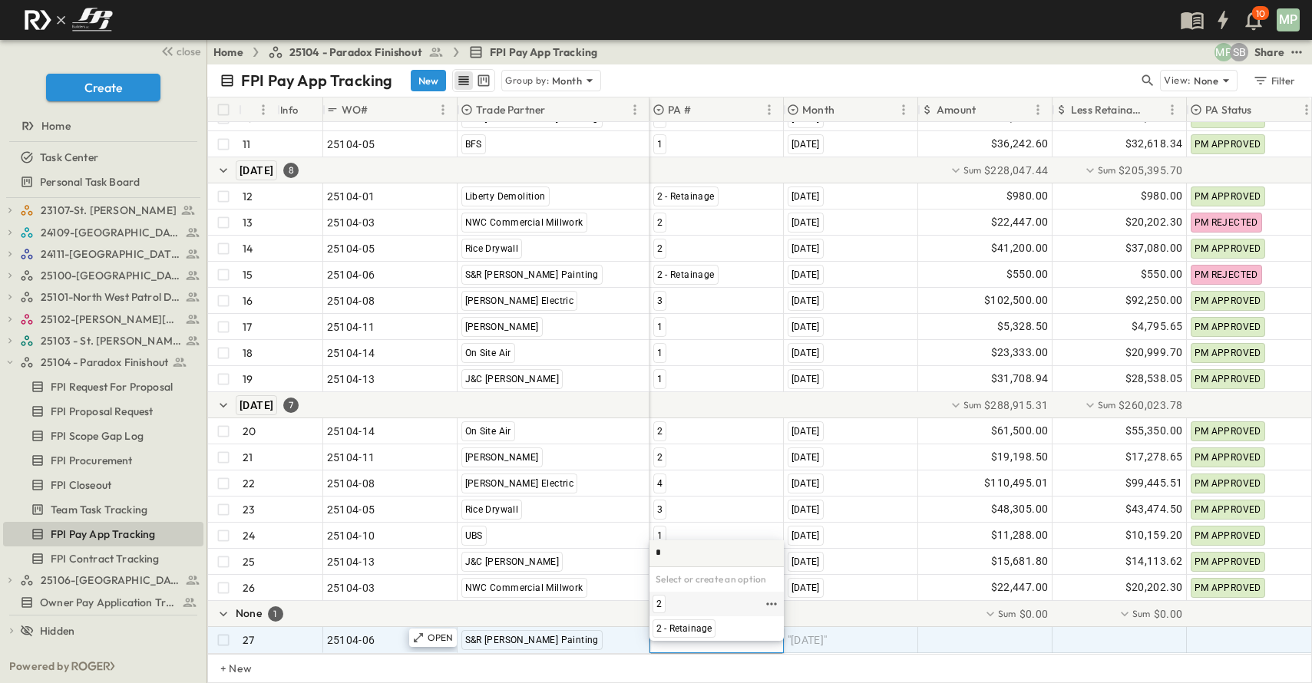
click at [661, 600] on span "2" at bounding box center [658, 604] width 5 height 12
click at [847, 630] on div ""[DATE]"" at bounding box center [850, 640] width 133 height 25
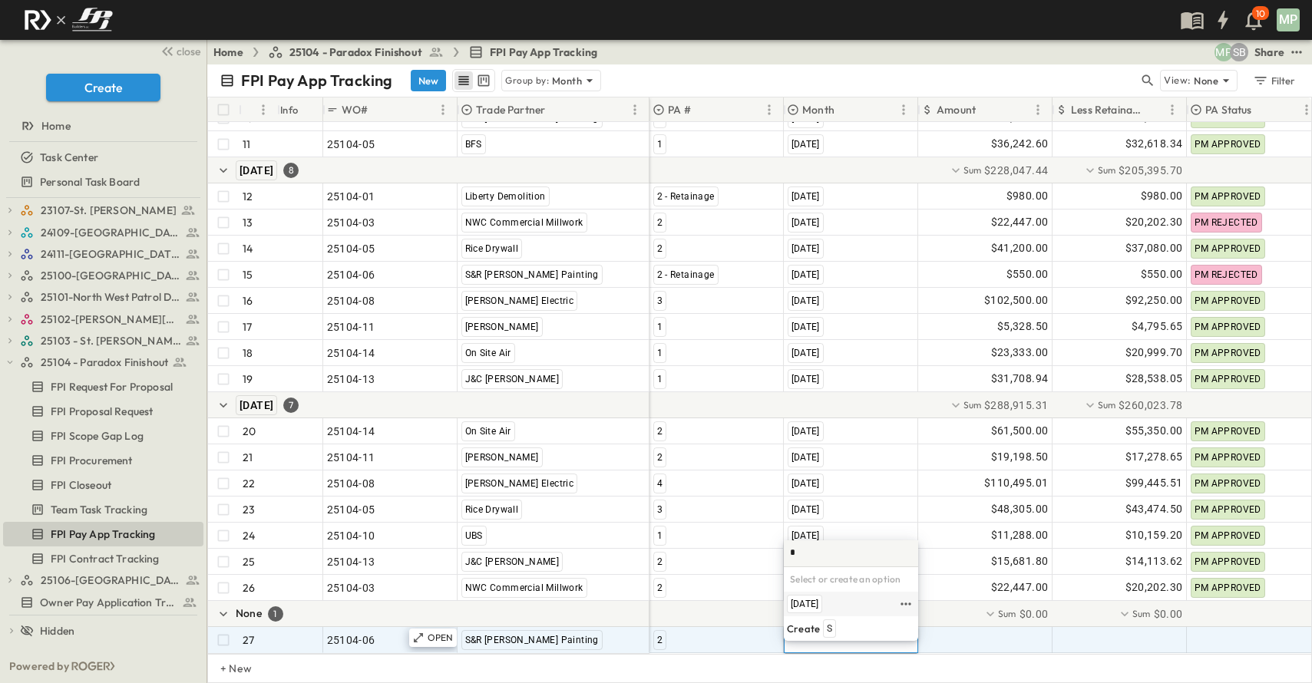
click at [818, 604] on span "[DATE]" at bounding box center [805, 604] width 28 height 12
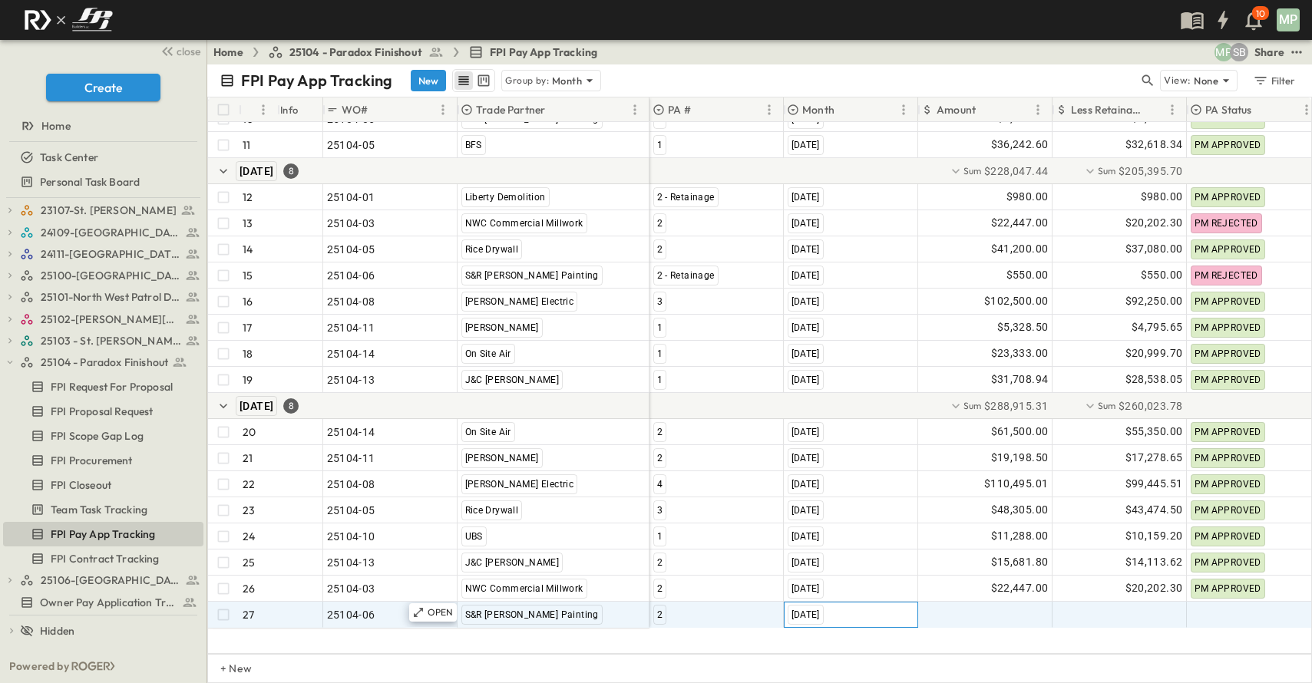
scroll to position [315, 0]
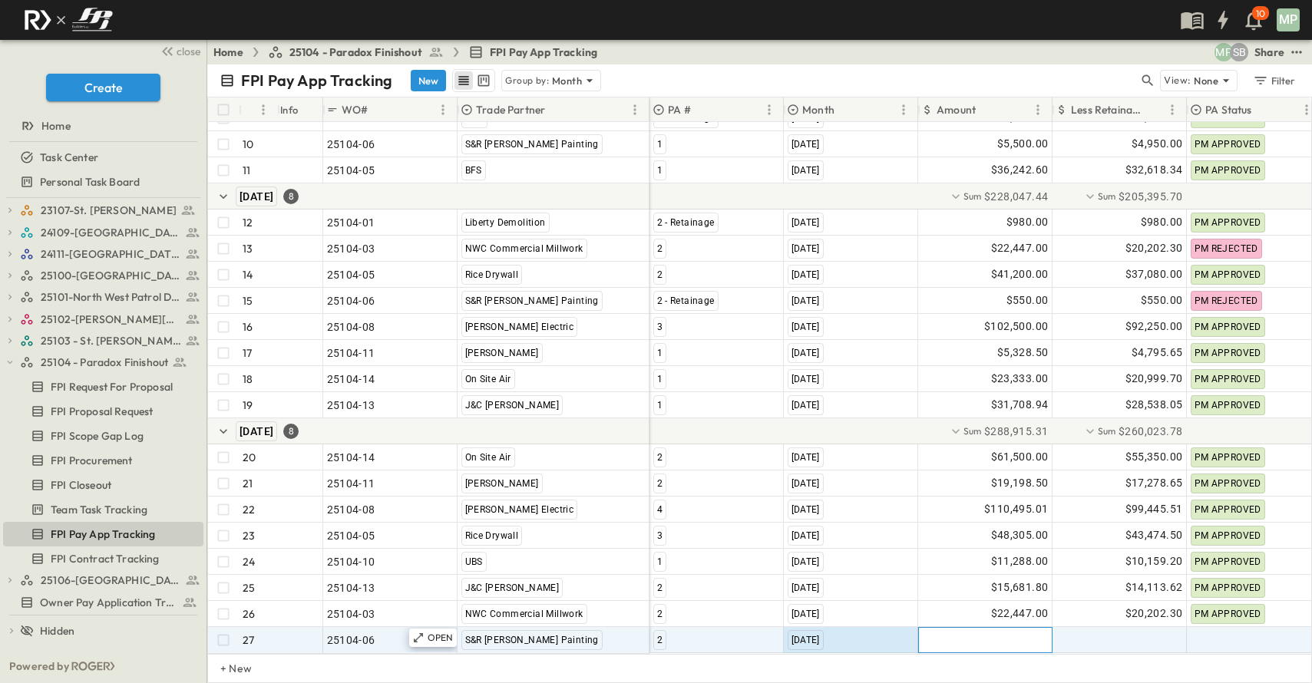
click at [1012, 628] on div at bounding box center [985, 640] width 133 height 25
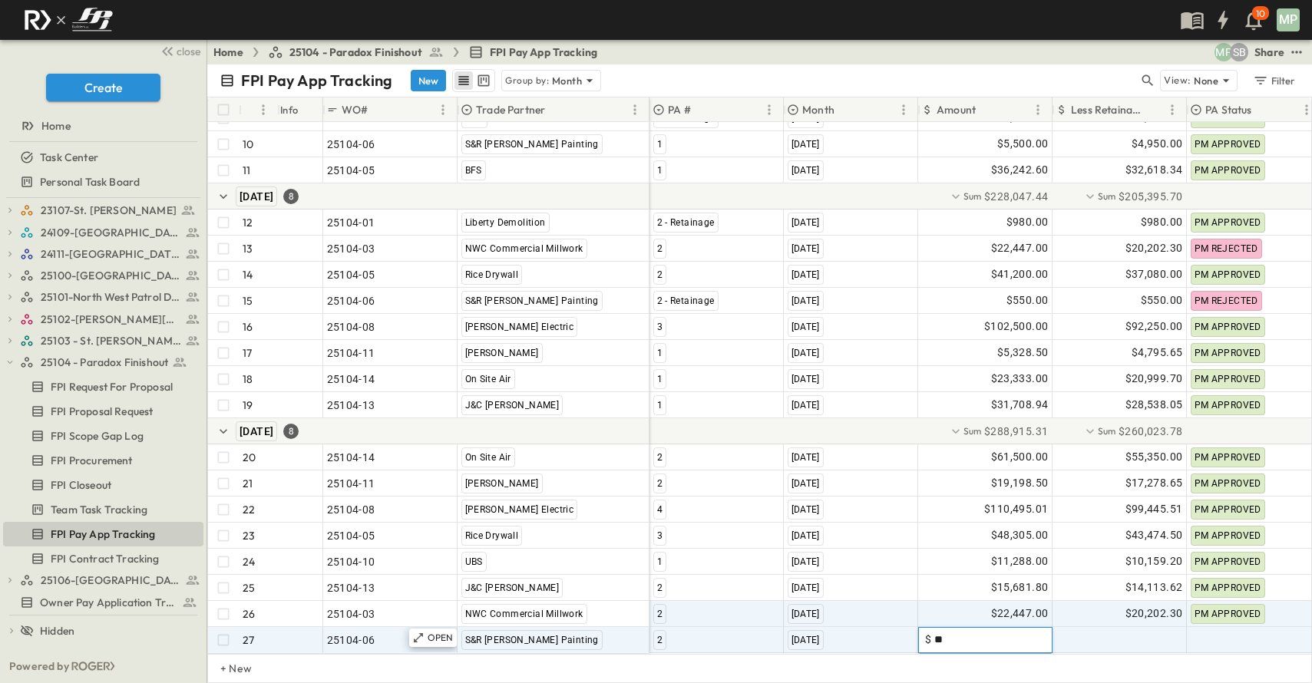
type input "*"
type input "********"
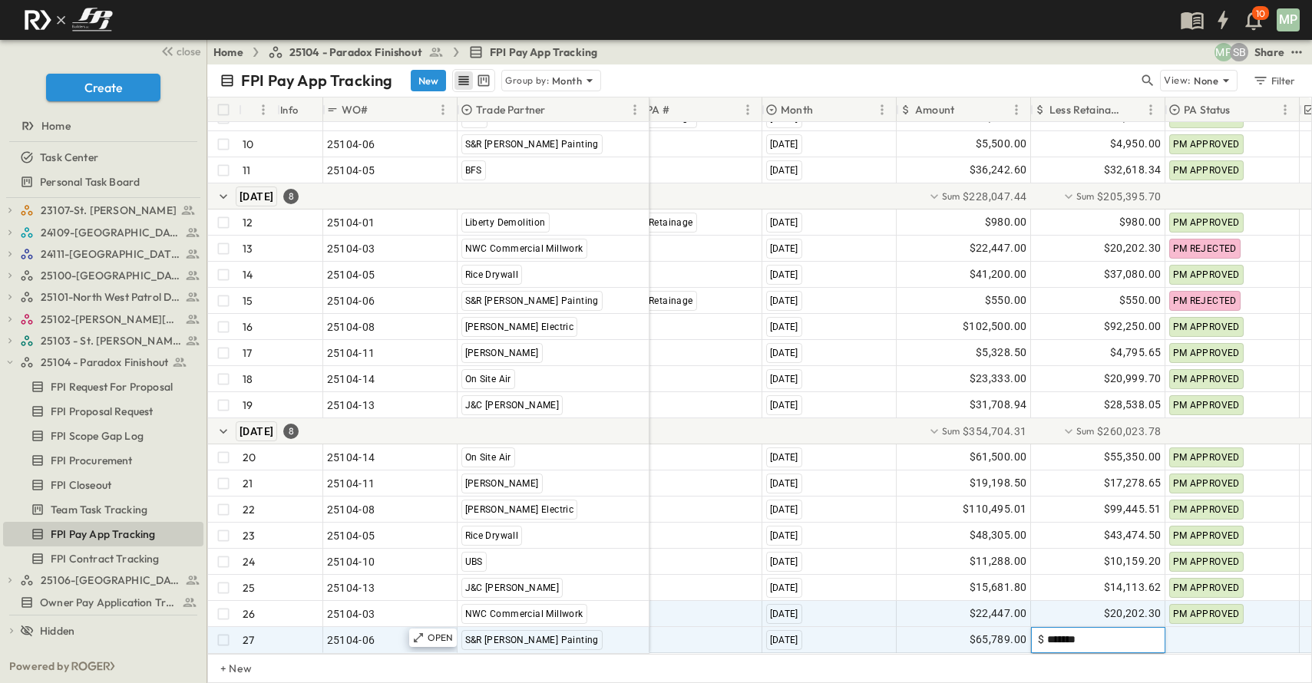
type input "********"
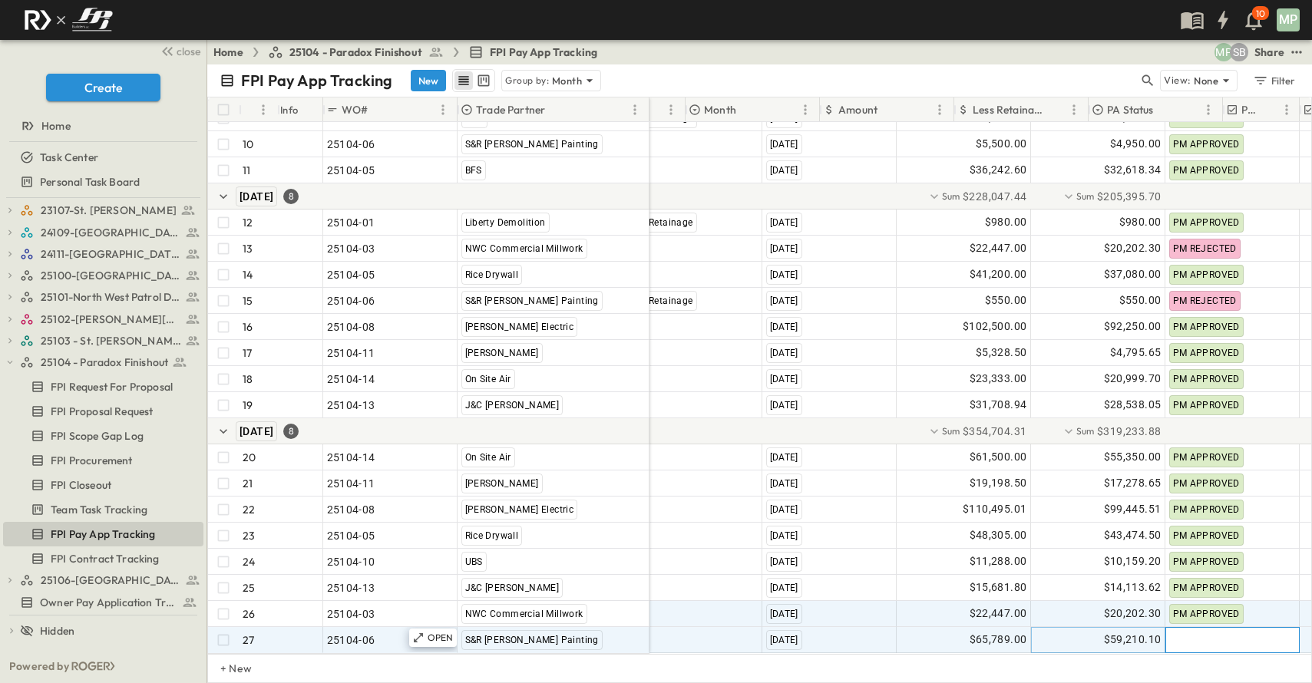
scroll to position [315, 98]
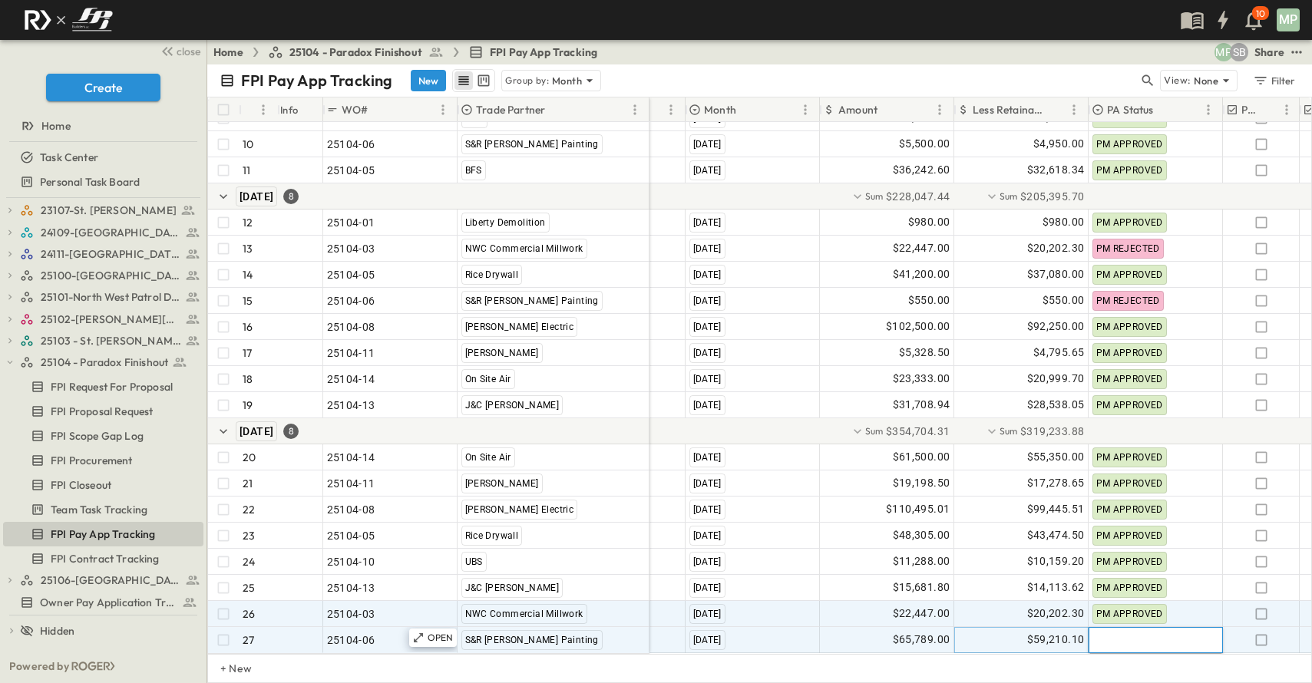
type input "*"
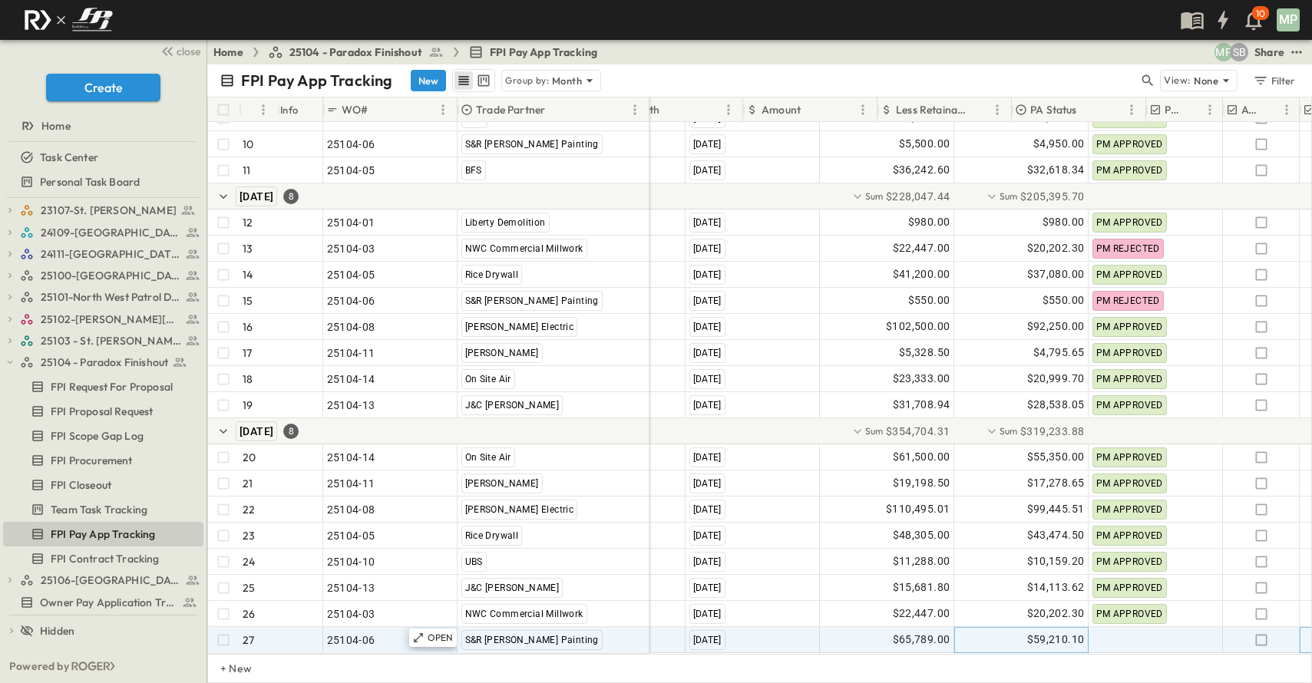
scroll to position [315, 175]
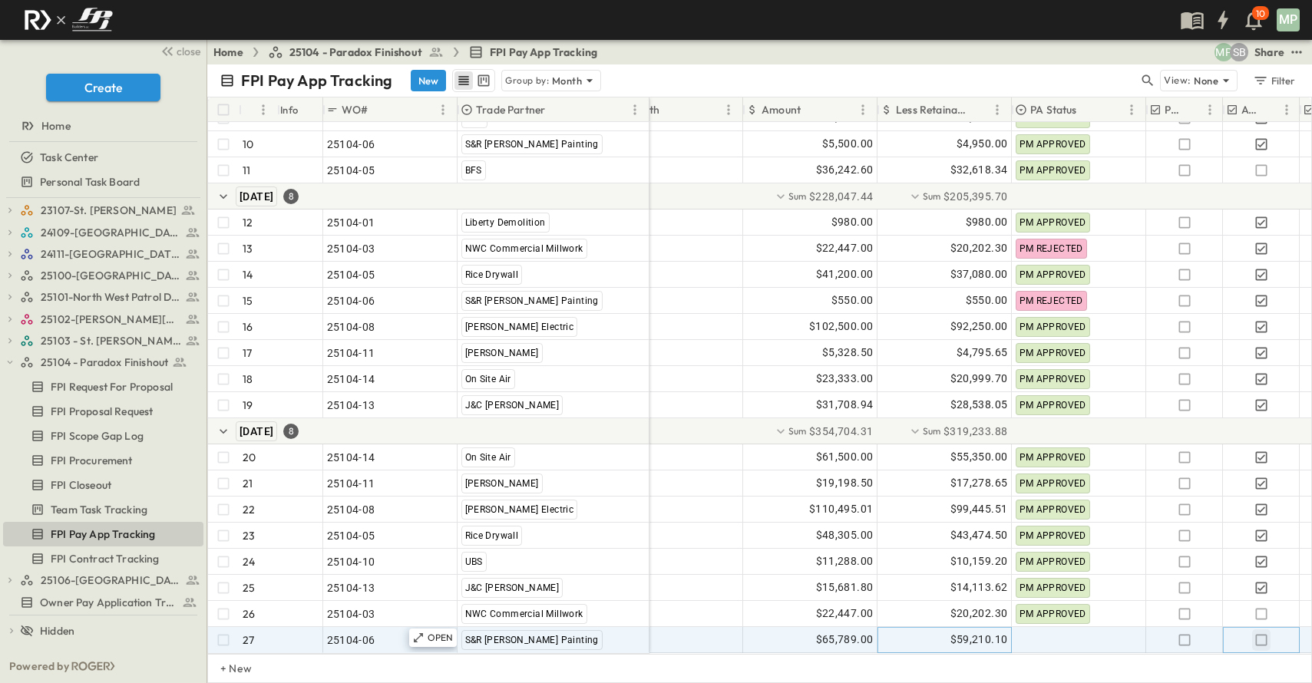
click at [1266, 634] on icon "button" at bounding box center [1261, 640] width 12 height 12
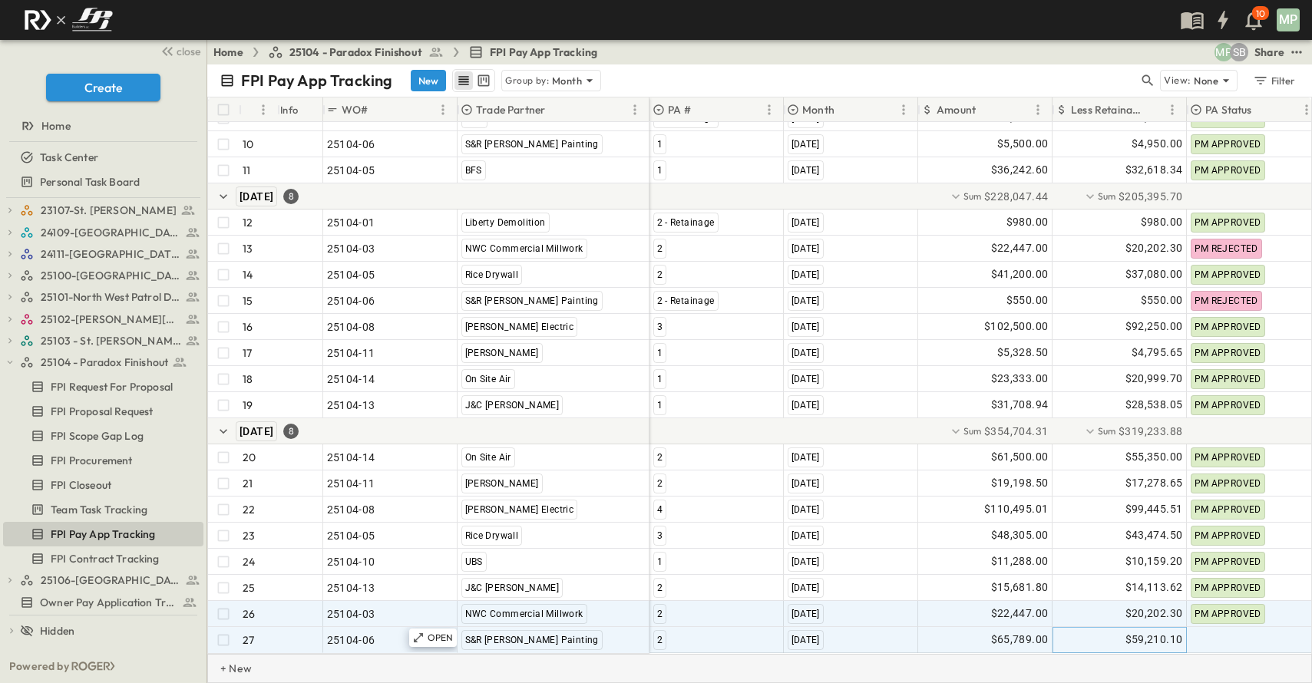
scroll to position [315, 0]
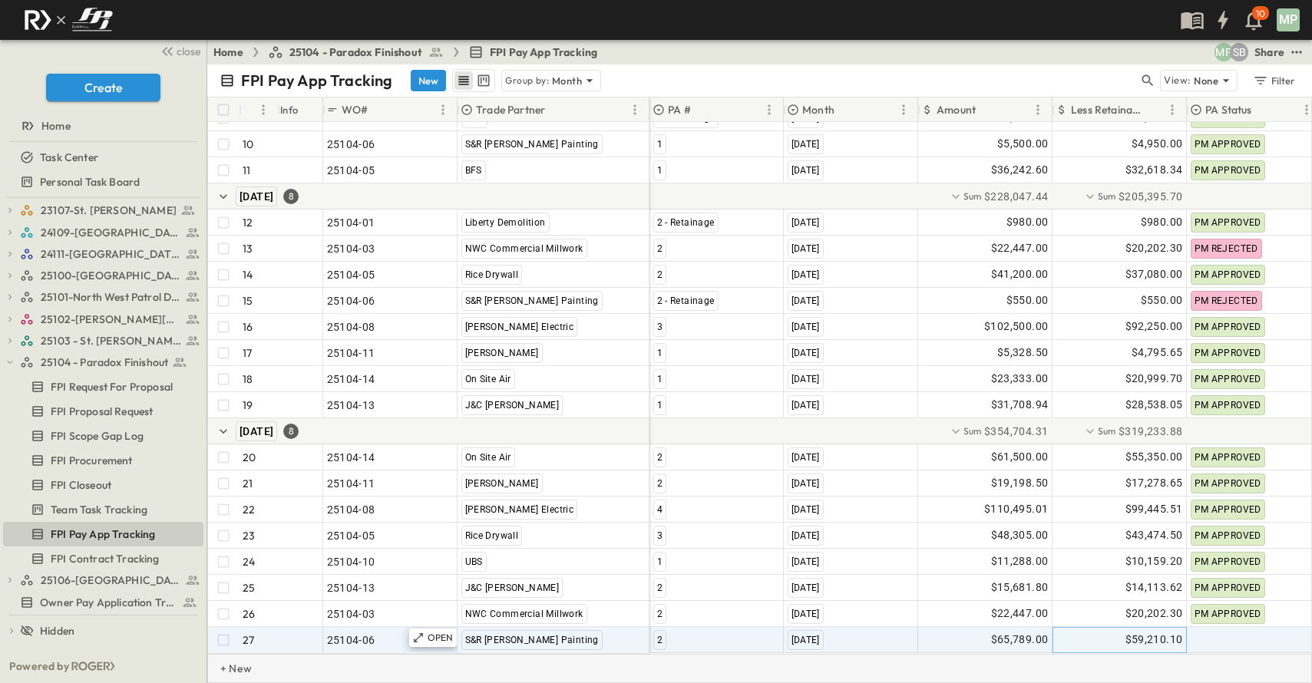
click at [229, 666] on p "+ New" at bounding box center [224, 668] width 9 height 15
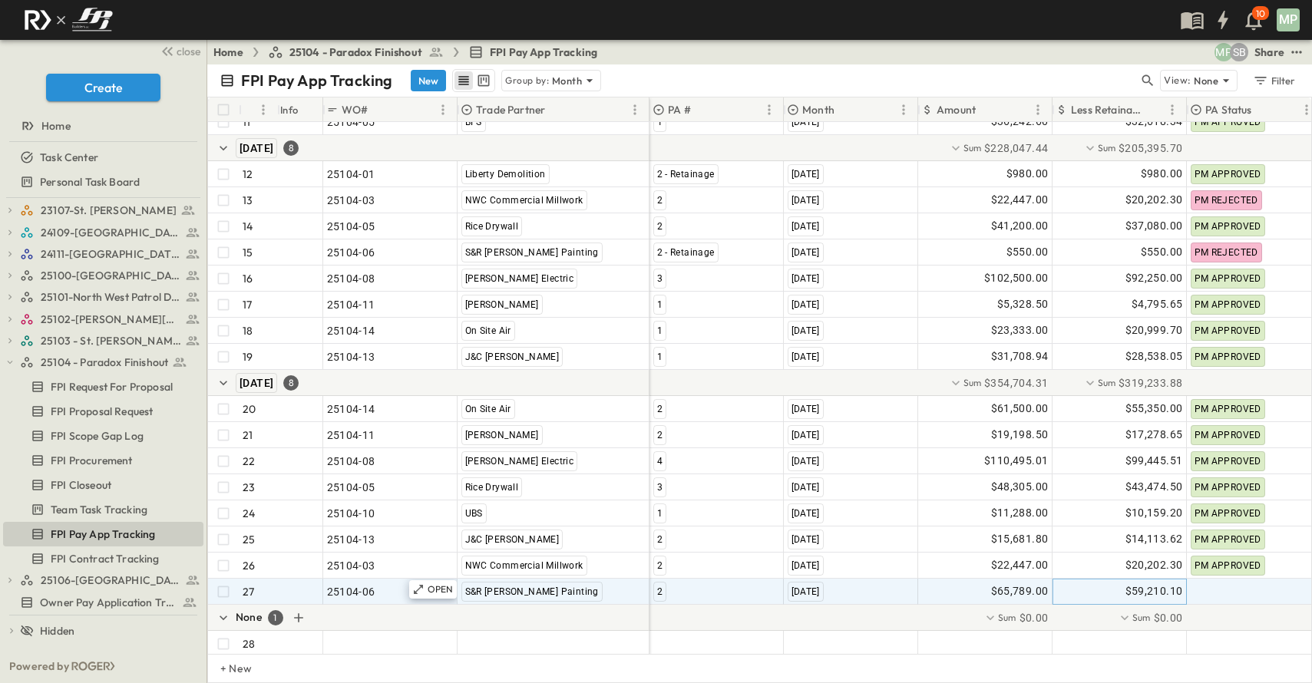
scroll to position [368, 0]
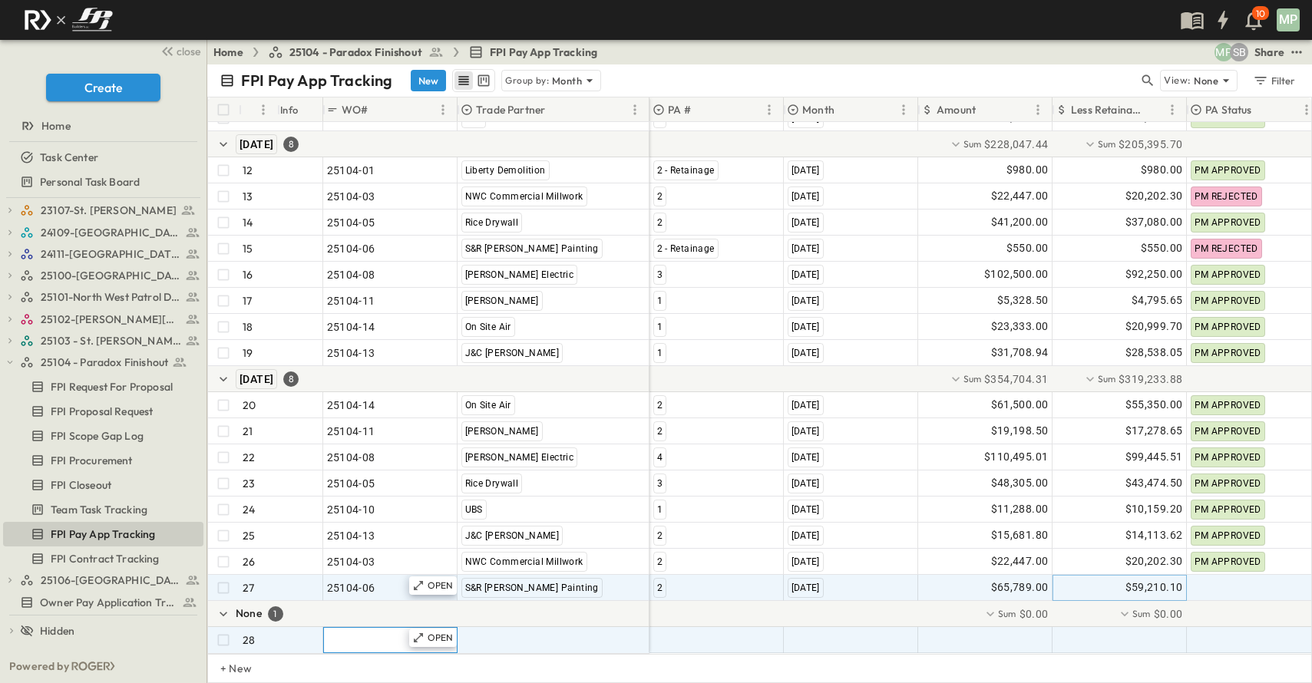
click at [358, 632] on span ""24101-01"" at bounding box center [354, 639] width 55 height 15
type input "********"
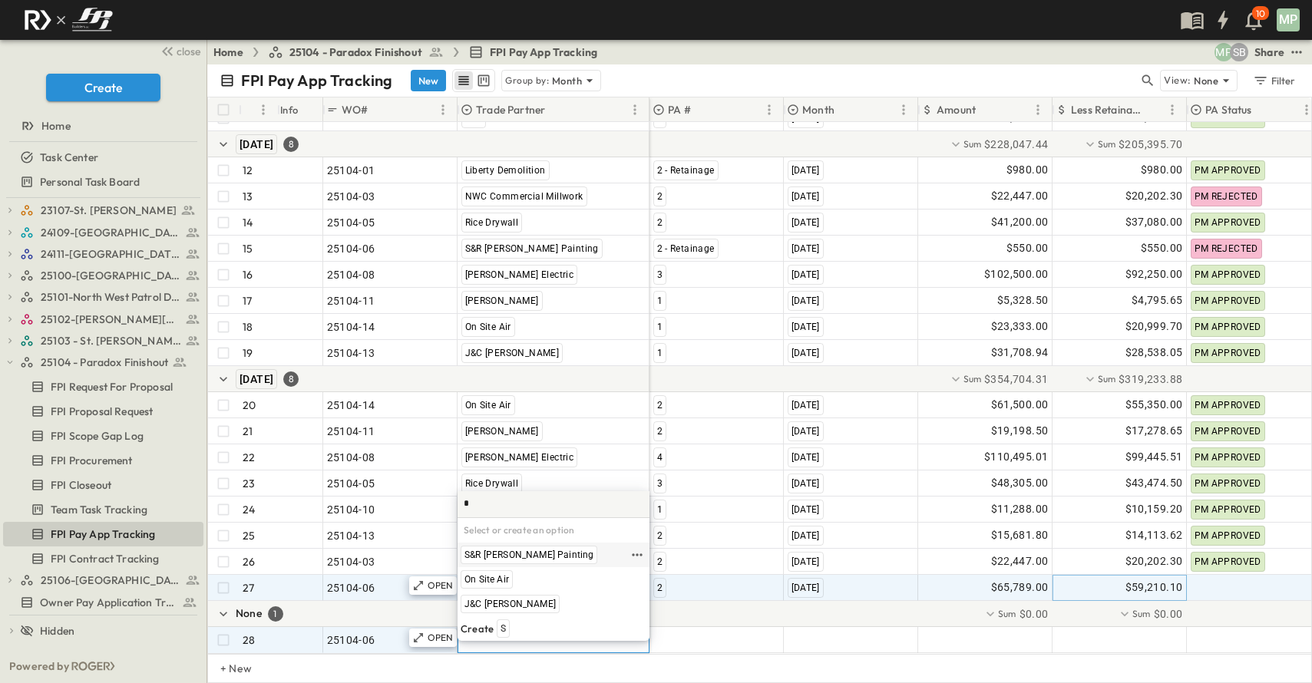
click at [505, 551] on span "S&R [PERSON_NAME] Painting" at bounding box center [528, 555] width 129 height 12
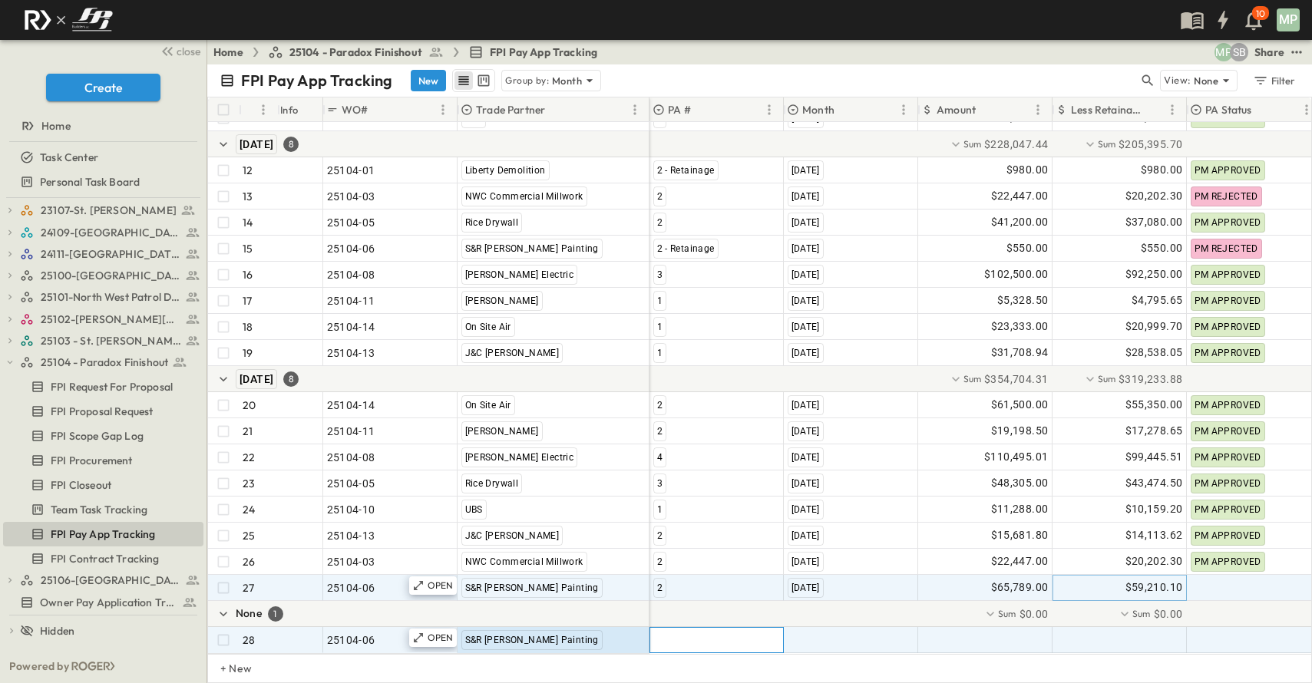
click at [671, 629] on div at bounding box center [716, 640] width 133 height 25
type input "*"
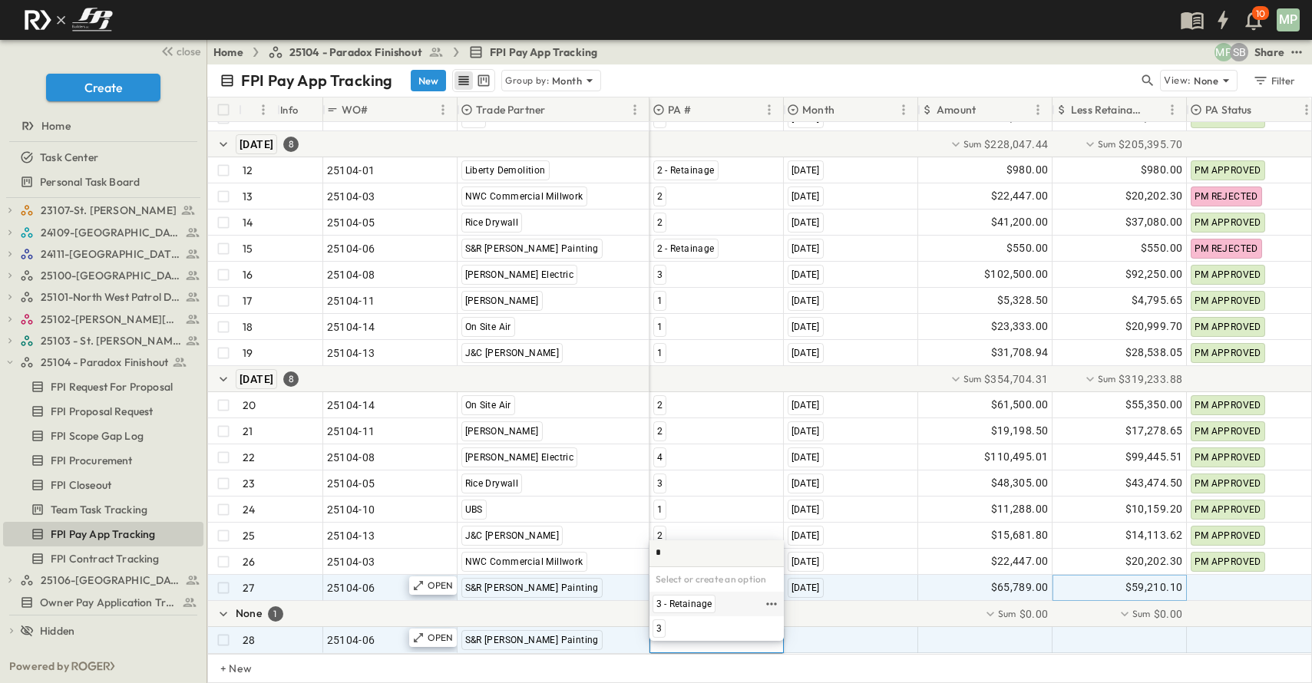
click at [678, 596] on div "3 - Retainage" at bounding box center [683, 604] width 63 height 18
click at [827, 632] on span ""[DATE]"" at bounding box center [807, 639] width 40 height 15
type input "*"
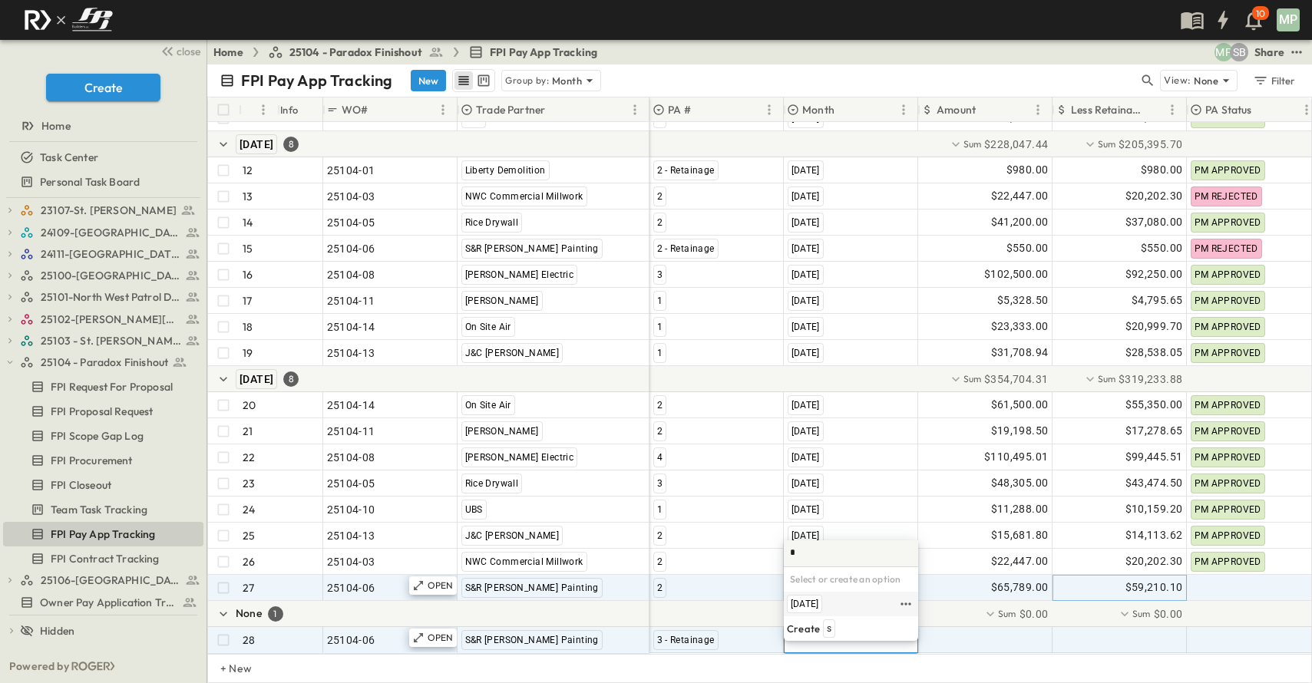
click at [818, 605] on span "[DATE]" at bounding box center [805, 604] width 28 height 12
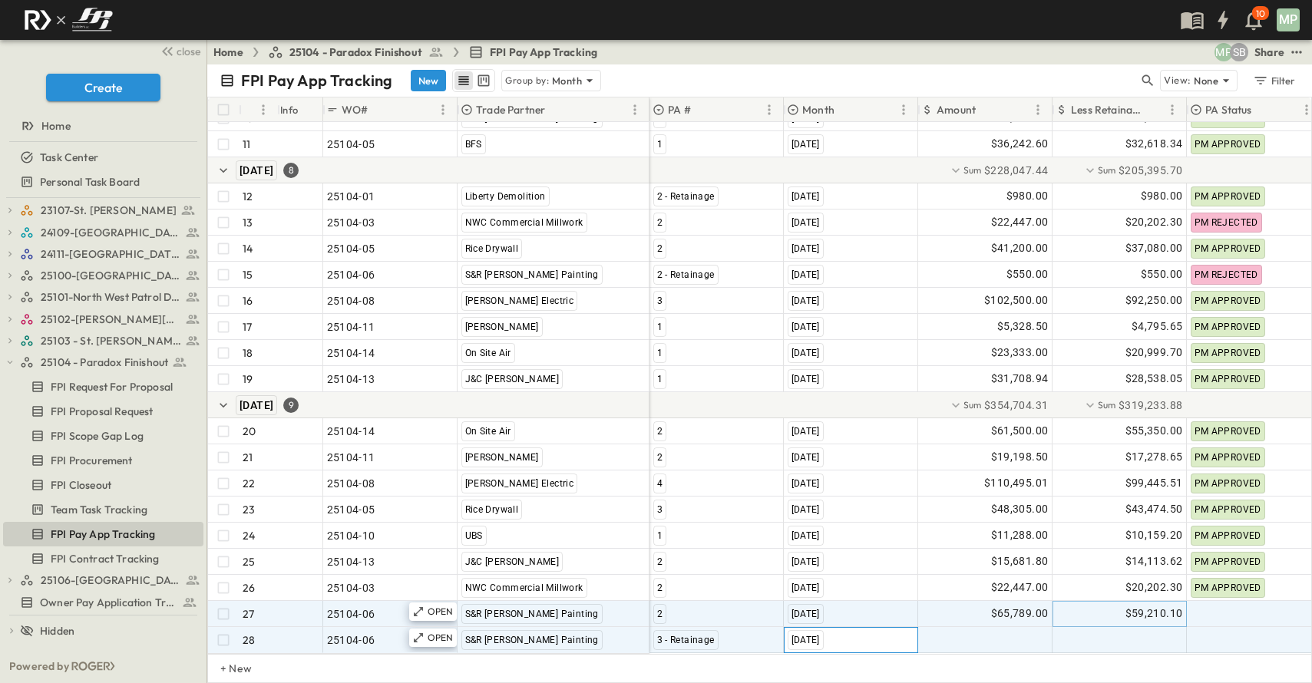
scroll to position [342, 0]
click at [989, 628] on div at bounding box center [985, 640] width 133 height 25
type input "*******"
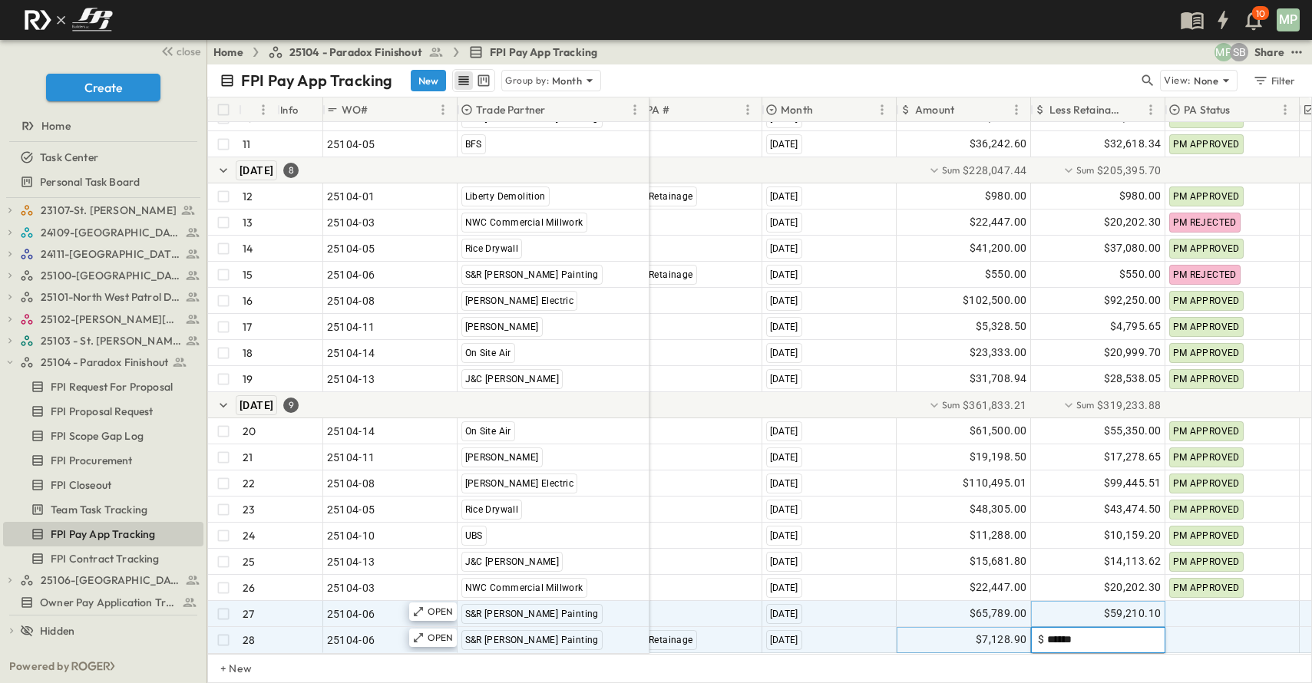
type input "*******"
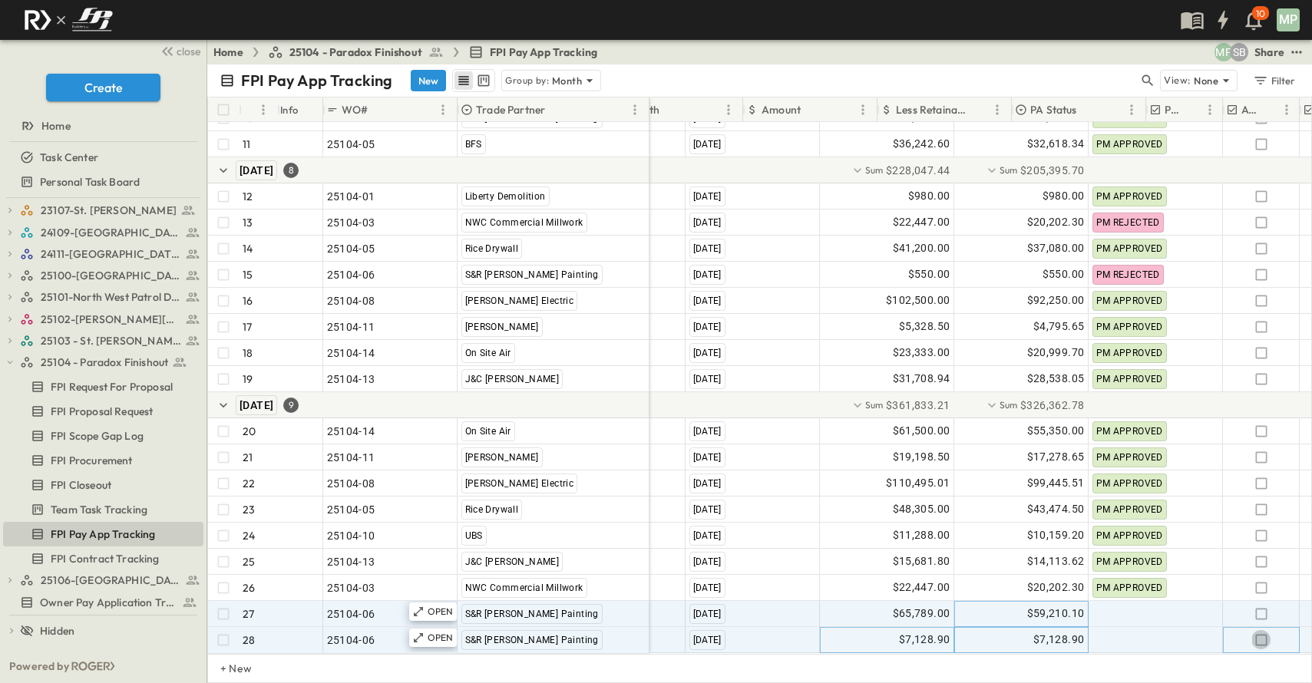
scroll to position [342, 175]
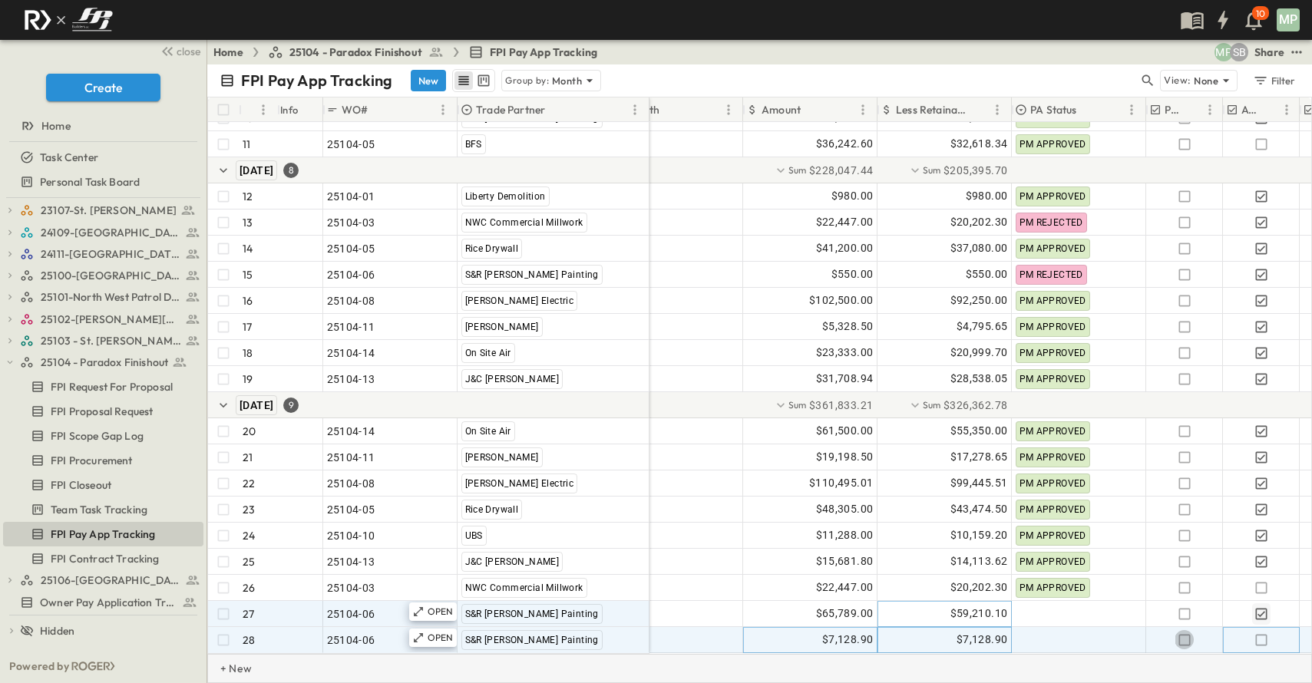
click at [1263, 632] on icon "button" at bounding box center [1260, 639] width 15 height 15
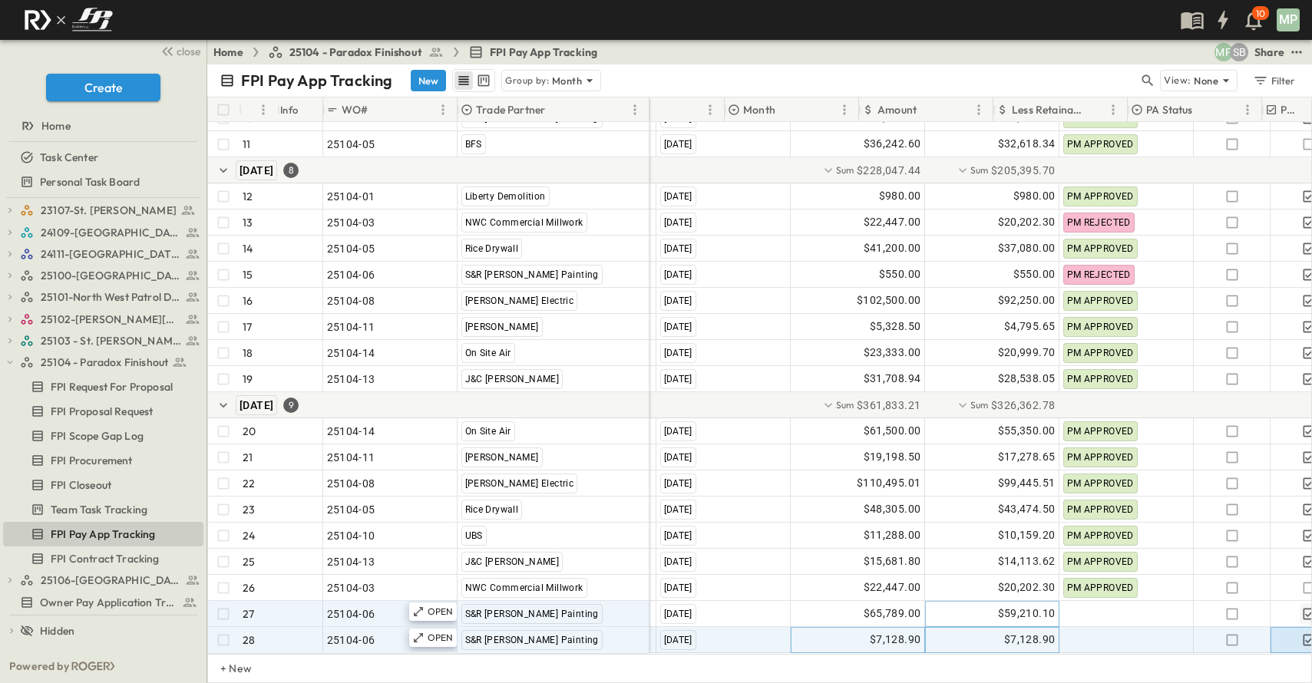
scroll to position [342, 0]
